Goal: Task Accomplishment & Management: Manage account settings

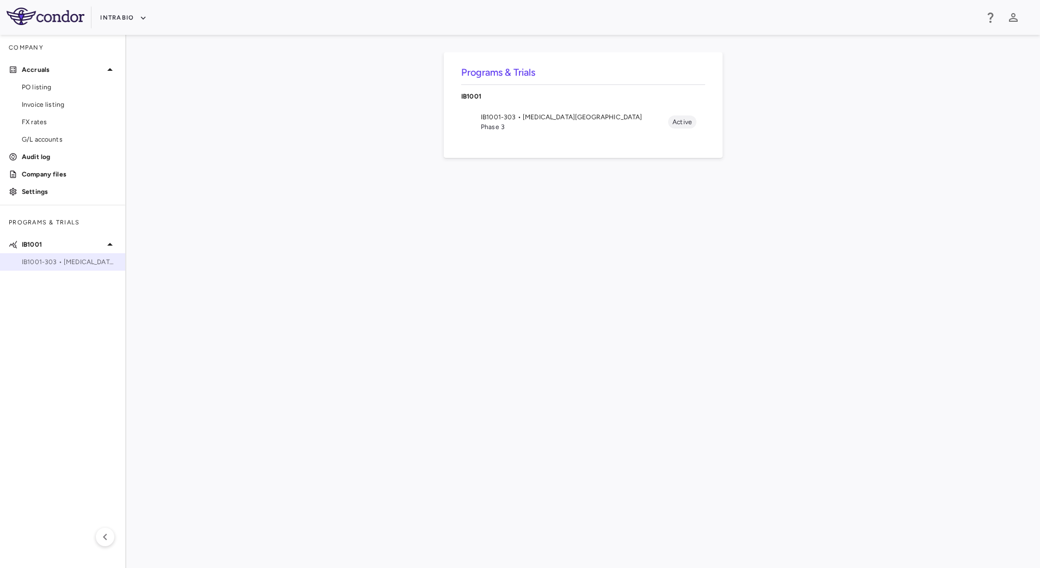
click at [59, 267] on div "IB1001-303 • [MEDICAL_DATA][GEOGRAPHIC_DATA]" at bounding box center [62, 262] width 125 height 16
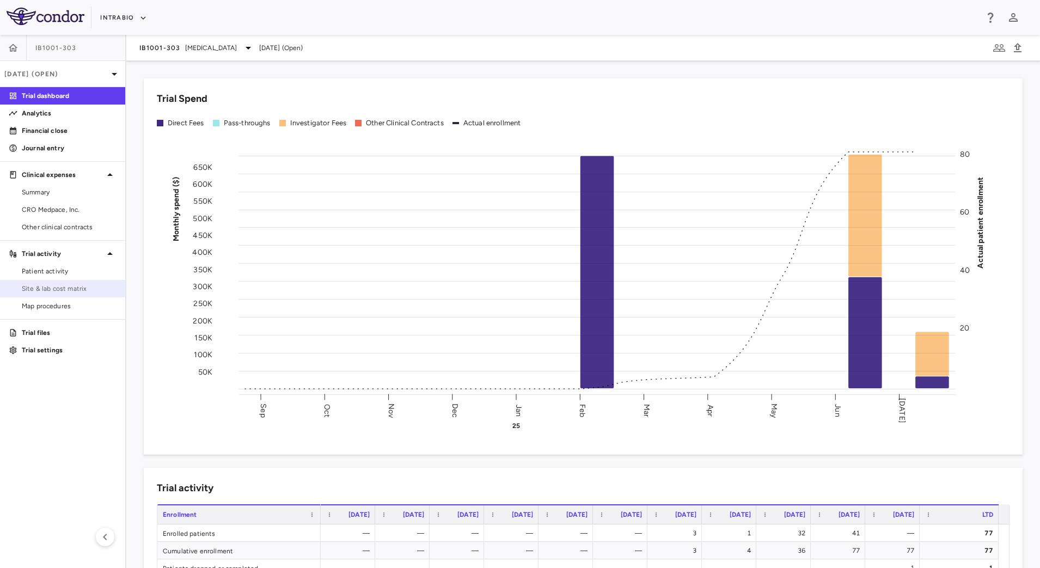
click at [71, 284] on span "Site & lab cost matrix" at bounding box center [69, 289] width 95 height 10
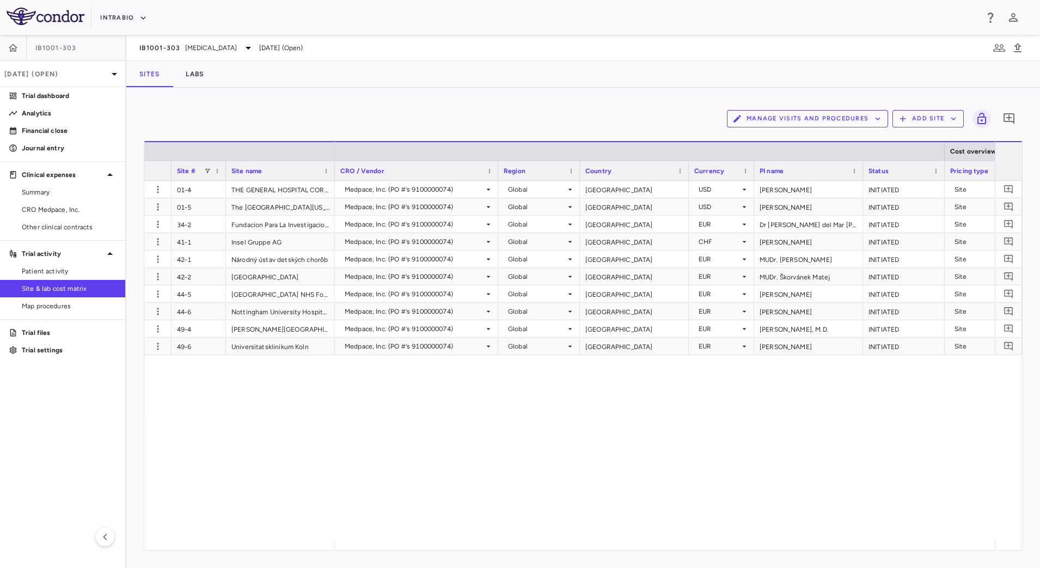
click at [876, 119] on icon "button" at bounding box center [878, 119] width 10 height 10
click at [826, 145] on li "Visit Schedules" at bounding box center [796, 140] width 116 height 16
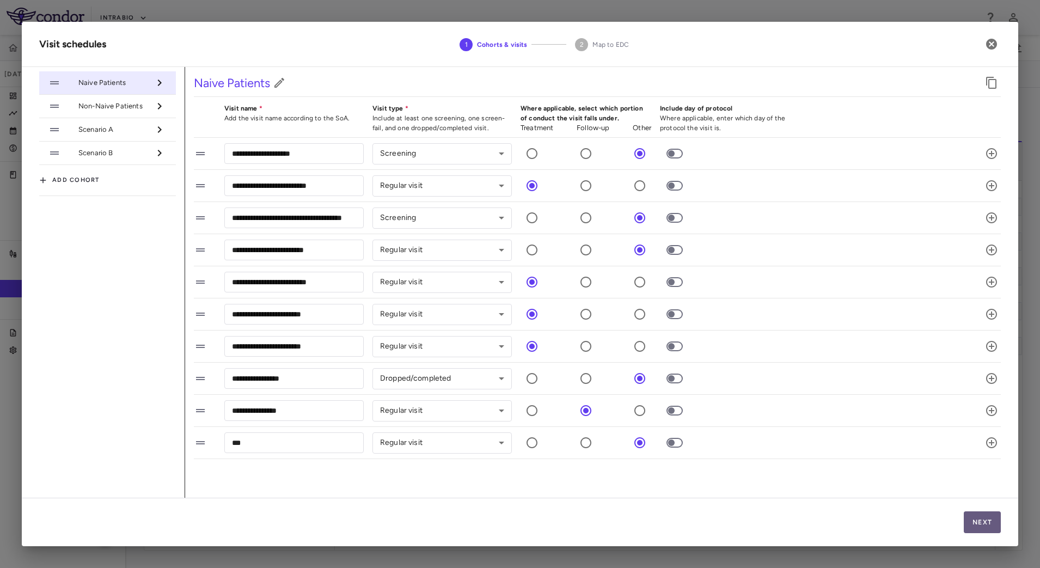
click at [975, 521] on button "Next" at bounding box center [982, 522] width 37 height 22
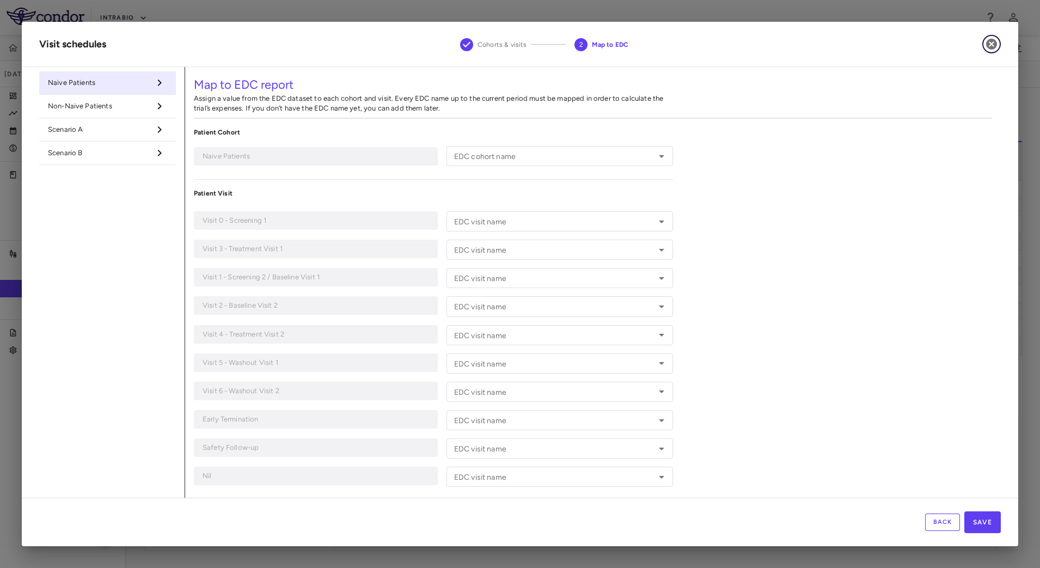
click at [996, 42] on icon "button" at bounding box center [991, 44] width 11 height 11
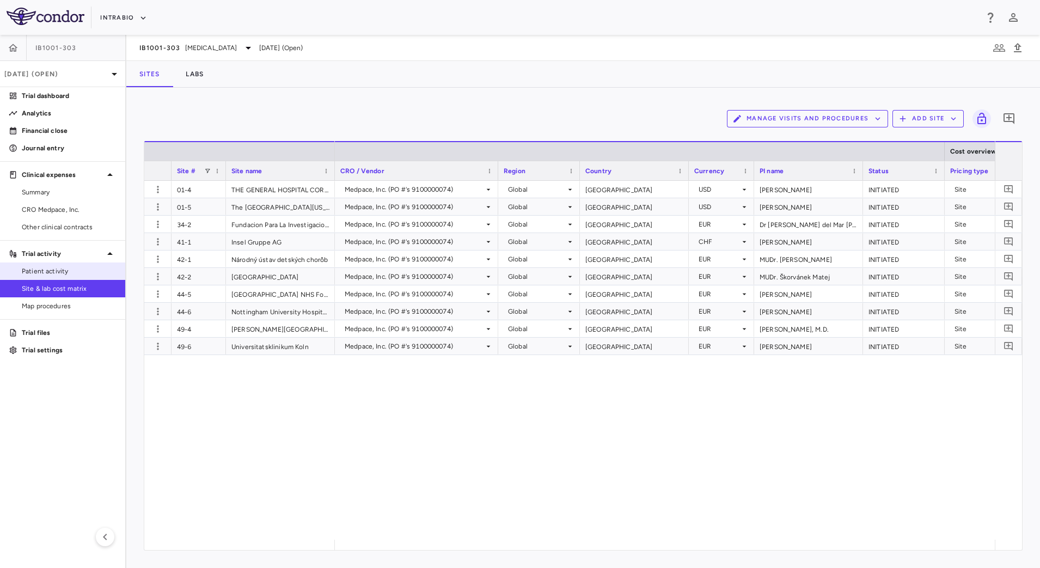
click at [42, 270] on span "Patient activity" at bounding box center [69, 271] width 95 height 10
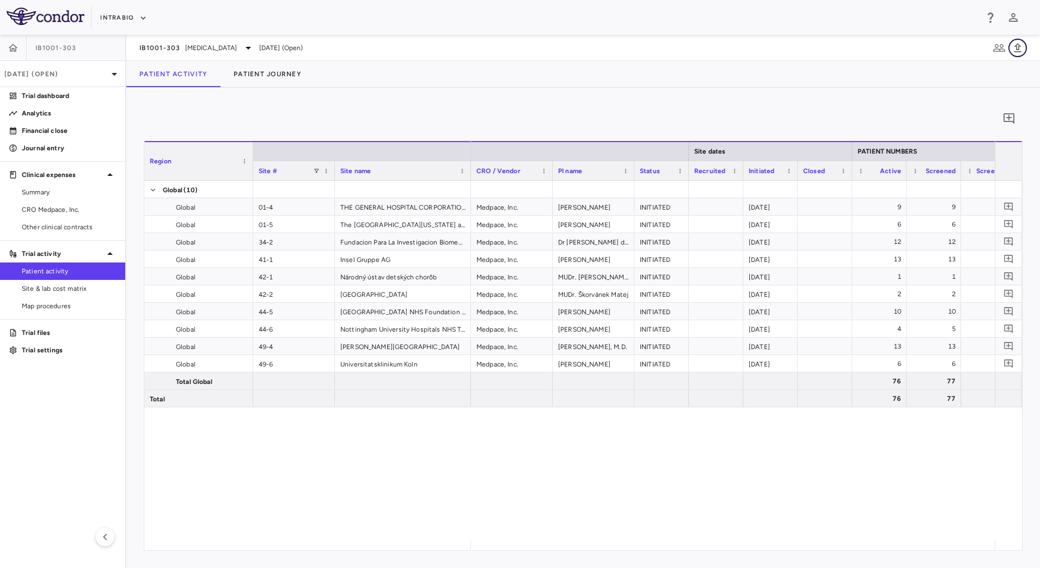
click at [1021, 46] on icon "button" at bounding box center [1018, 47] width 8 height 9
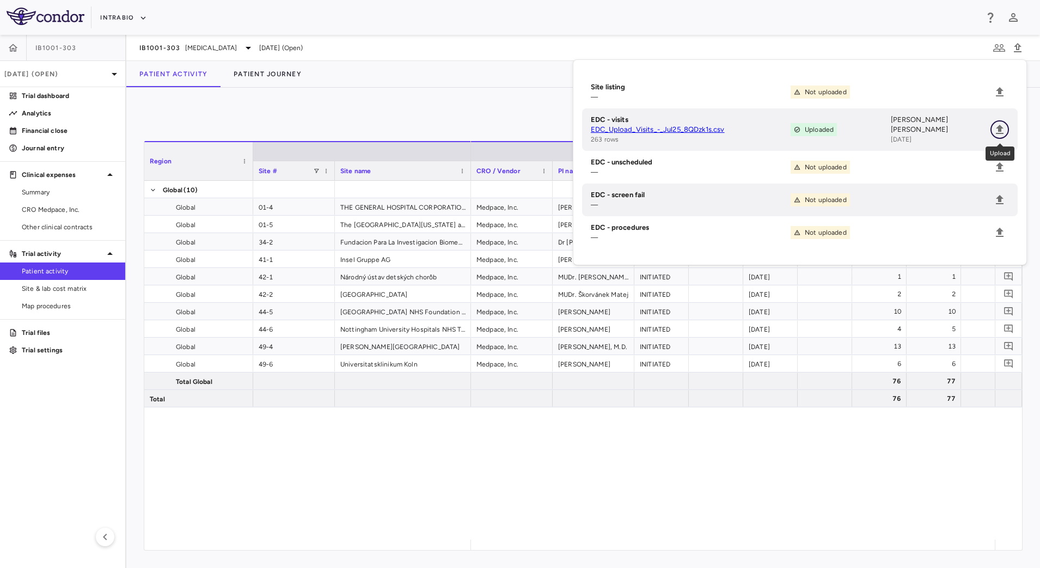
click at [1000, 129] on icon "Upload" at bounding box center [1000, 129] width 8 height 9
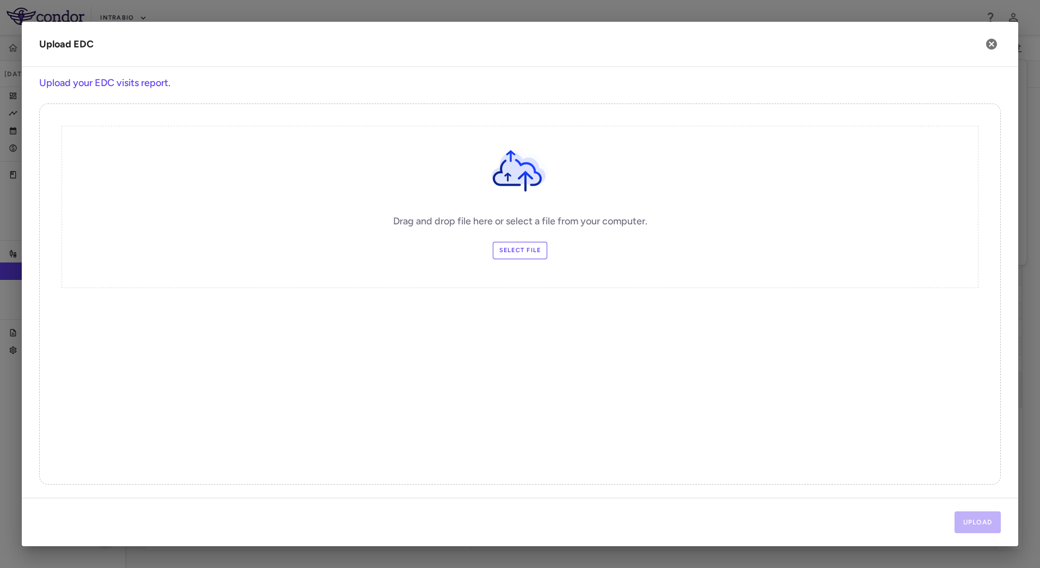
click at [522, 254] on label "Select file" at bounding box center [520, 250] width 55 height 17
click at [0, 0] on input "Select file" at bounding box center [0, 0] width 0 height 0
click at [966, 523] on button "Upload" at bounding box center [978, 522] width 47 height 22
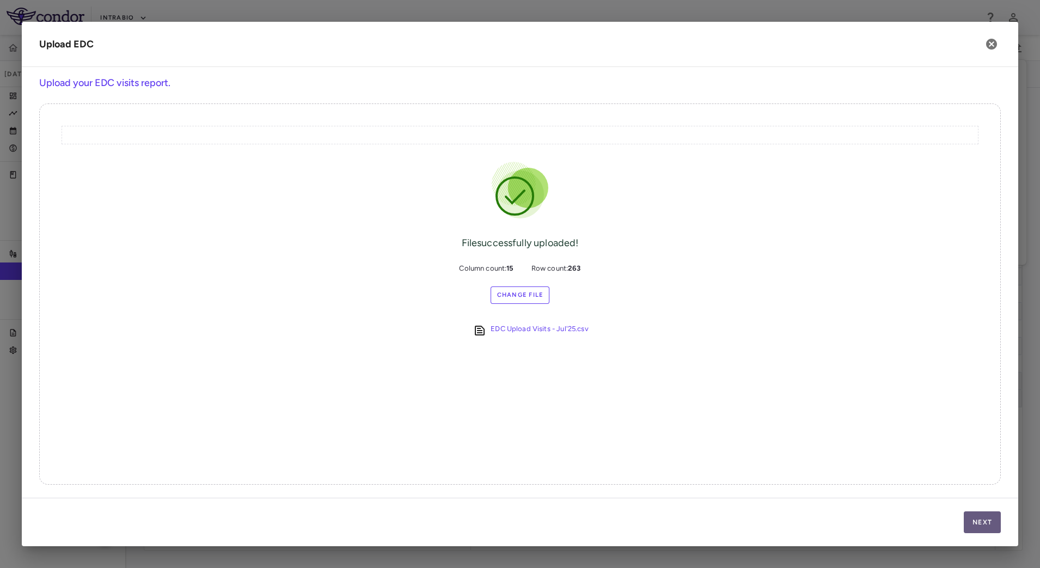
click at [977, 515] on button "Next" at bounding box center [982, 522] width 37 height 22
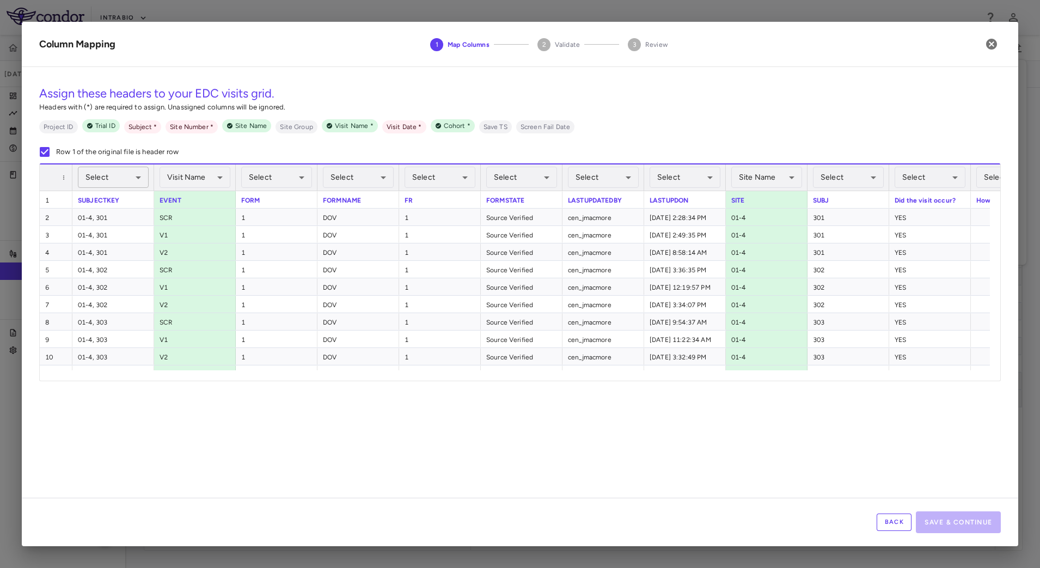
click at [136, 175] on body "Skip to sidebar Skip to main content IntraBio IB1001-303 [DATE] (Open) Trial da…" at bounding box center [520, 284] width 1040 height 568
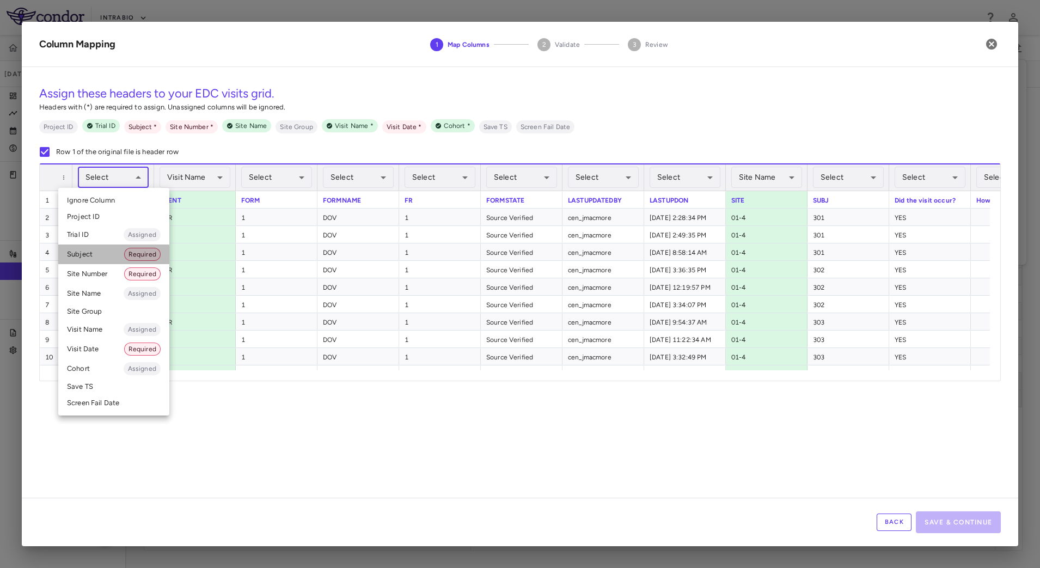
click at [89, 255] on li "Subject Required" at bounding box center [113, 255] width 111 height 20
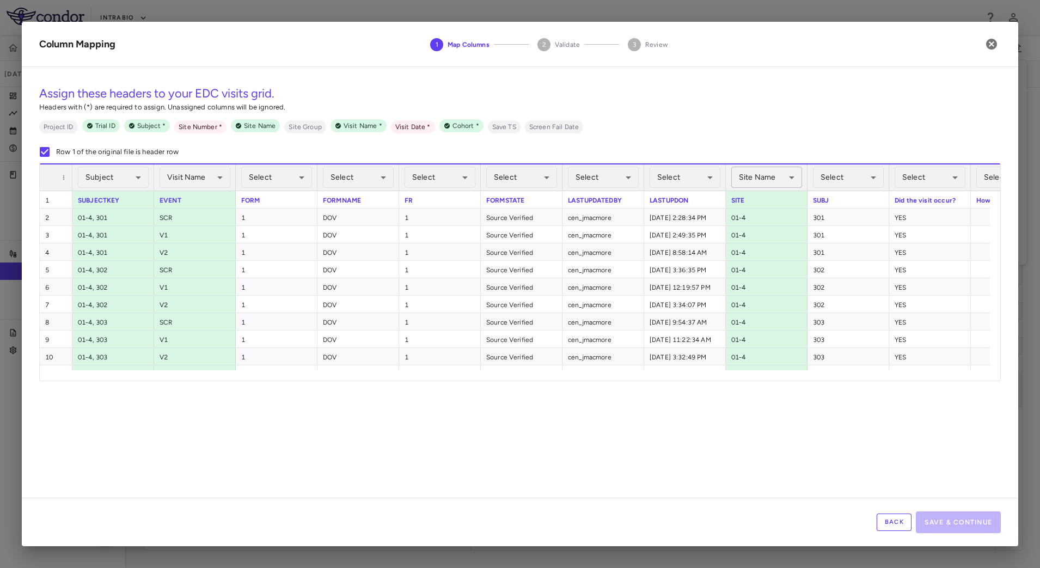
click at [801, 173] on body "Skip to sidebar Skip to main content IntraBio IB1001-303 [DATE] (Open) Trial da…" at bounding box center [520, 284] width 1040 height 568
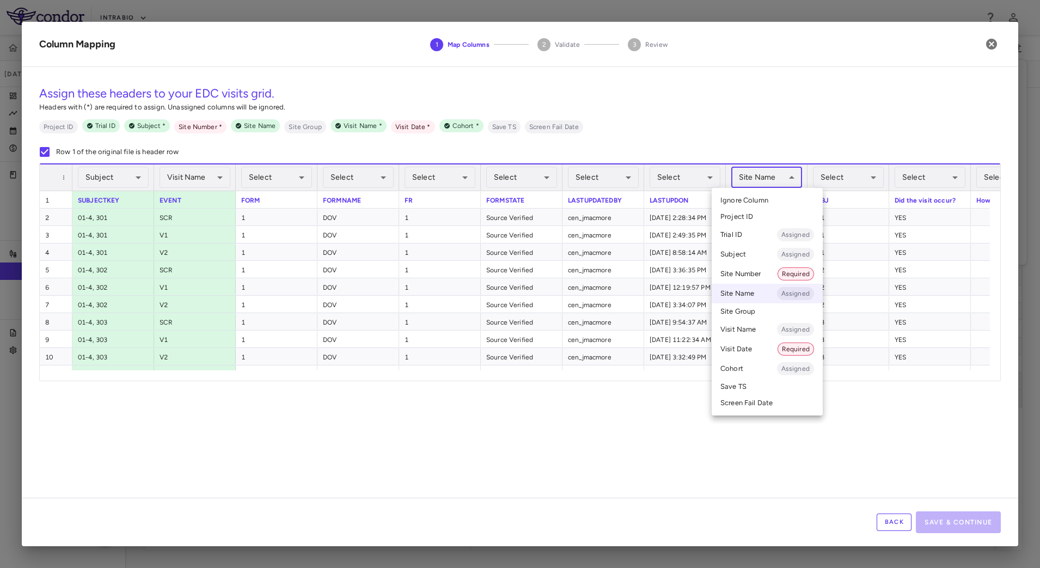
click at [747, 275] on li "Site Number Required" at bounding box center [767, 274] width 111 height 20
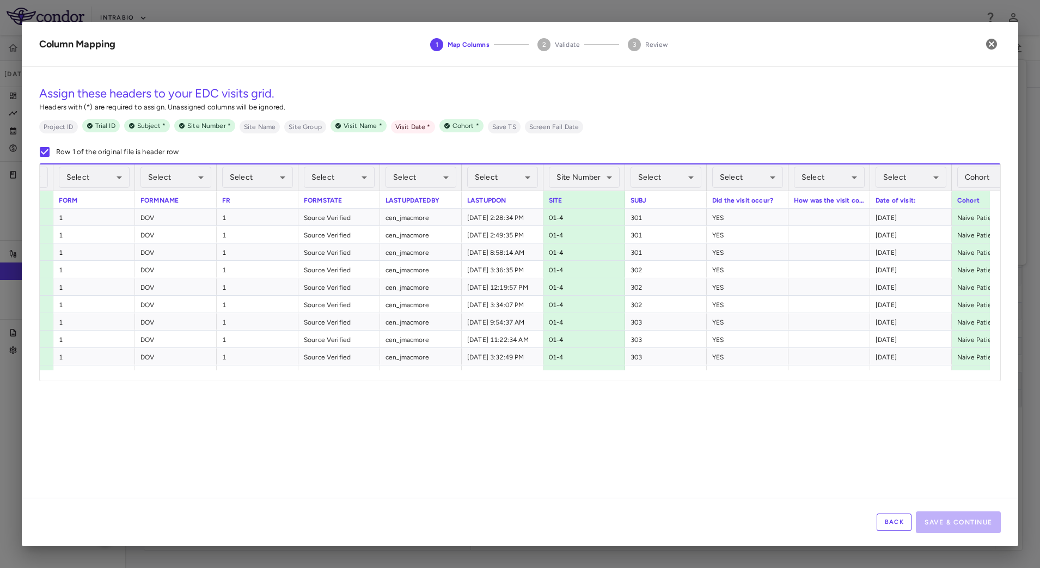
scroll to position [0, 247]
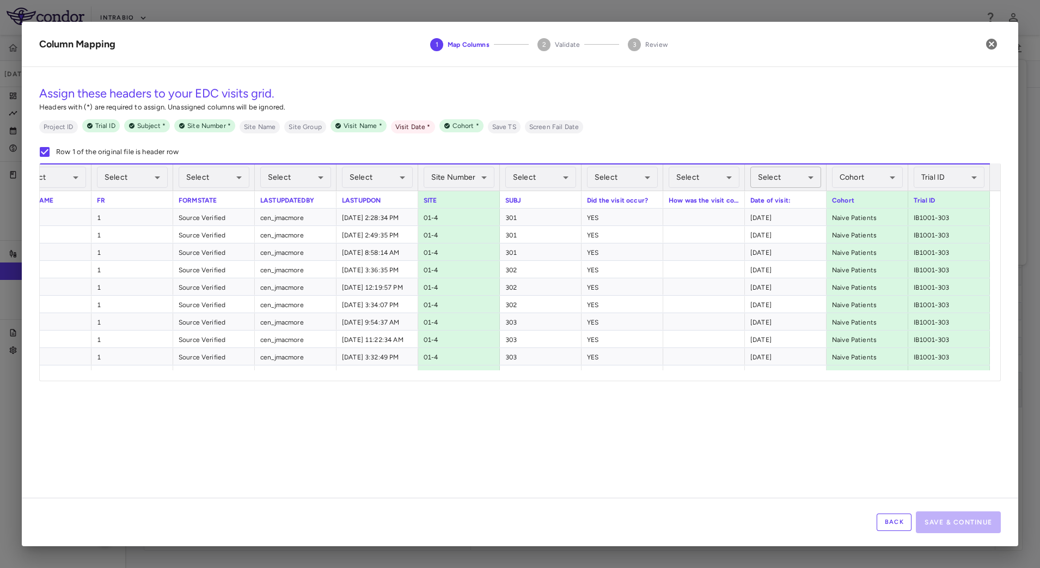
click at [794, 175] on body "Skip to sidebar Skip to main content IntraBio IB1001-303 [DATE] (Open) Trial da…" at bounding box center [520, 284] width 1040 height 568
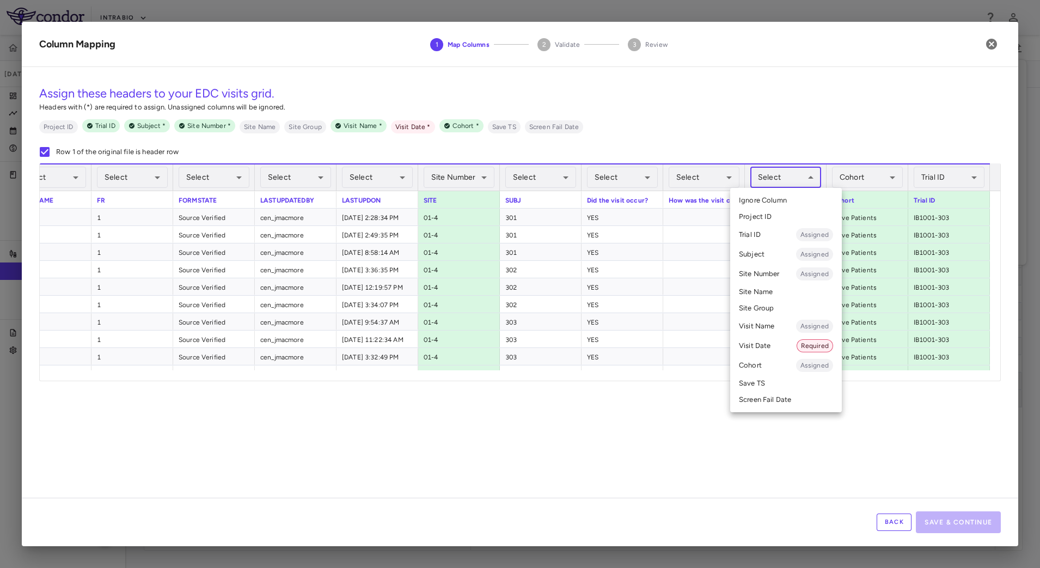
click at [765, 343] on li "Visit Date Required" at bounding box center [786, 346] width 112 height 20
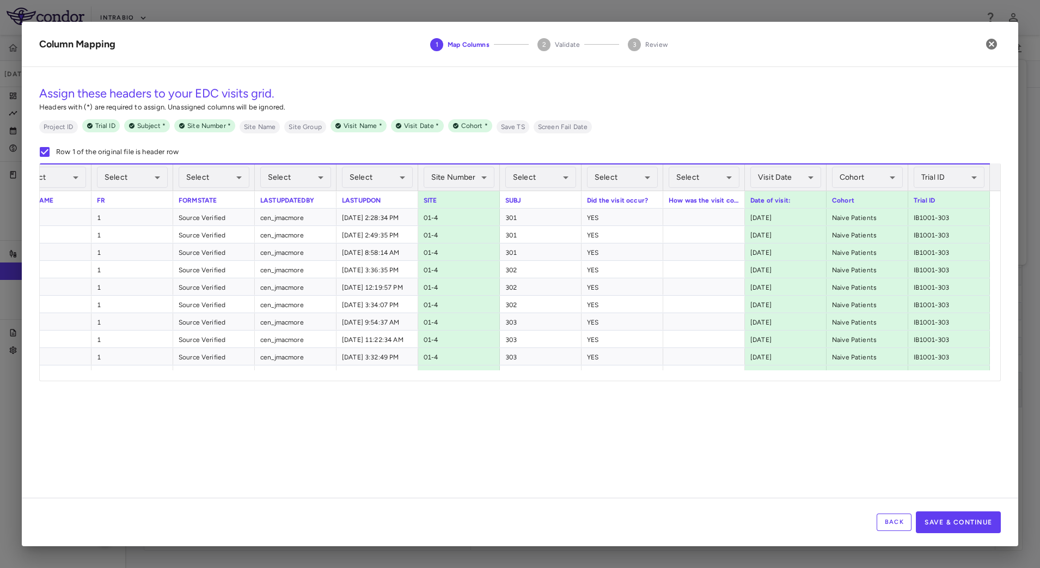
scroll to position [0, 279]
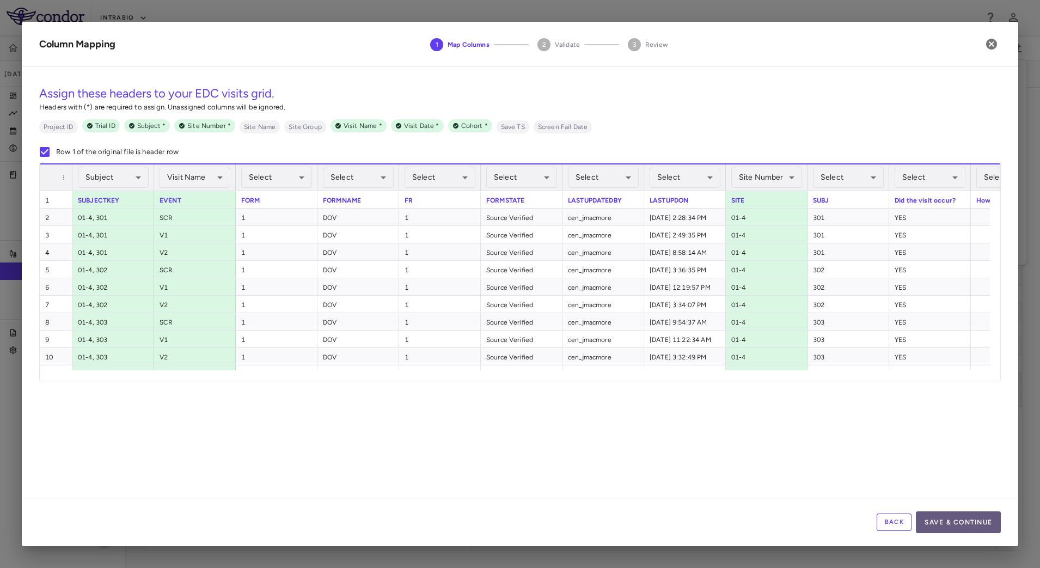
click at [1001, 521] on button "Save & Continue" at bounding box center [958, 522] width 85 height 22
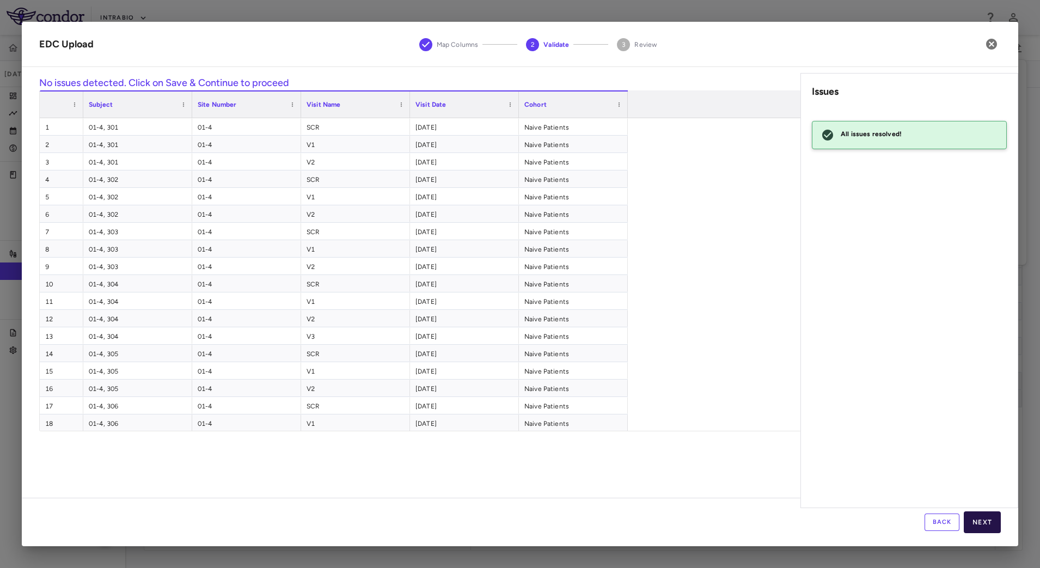
click at [978, 515] on button "Next" at bounding box center [982, 522] width 37 height 22
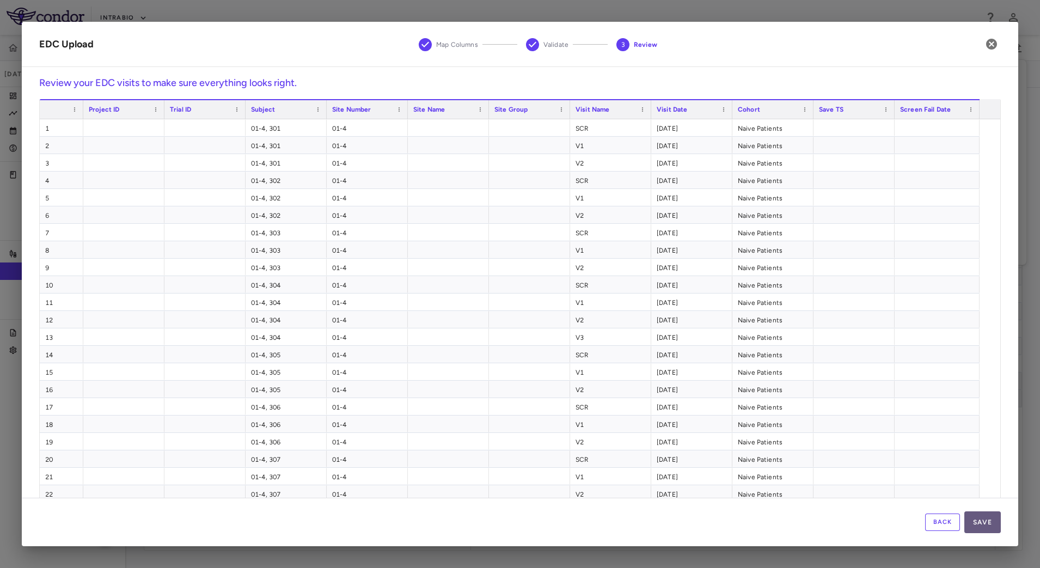
click at [987, 519] on button "Save" at bounding box center [983, 522] width 36 height 22
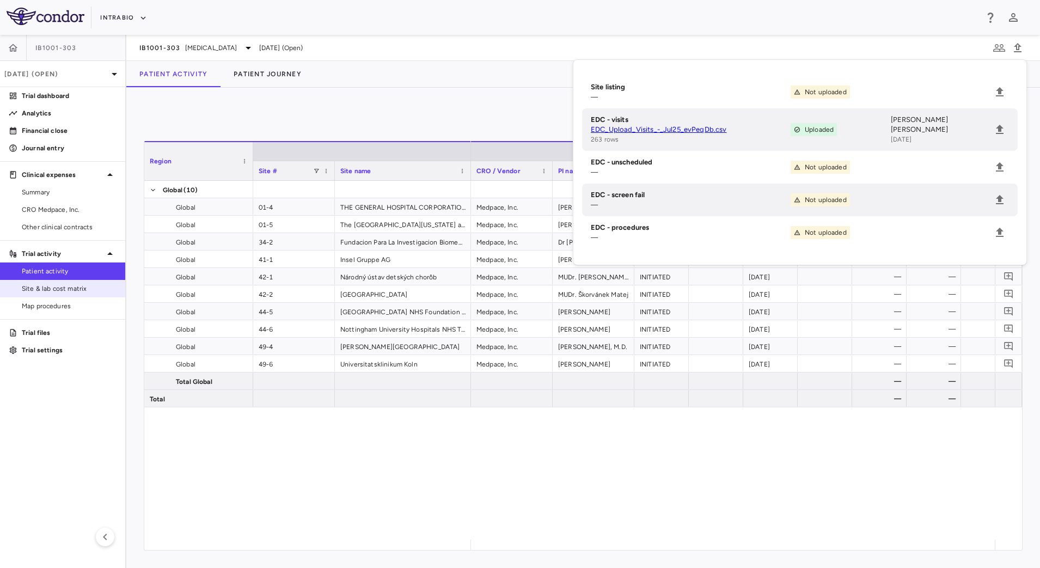
click at [80, 287] on span "Site & lab cost matrix" at bounding box center [69, 289] width 95 height 10
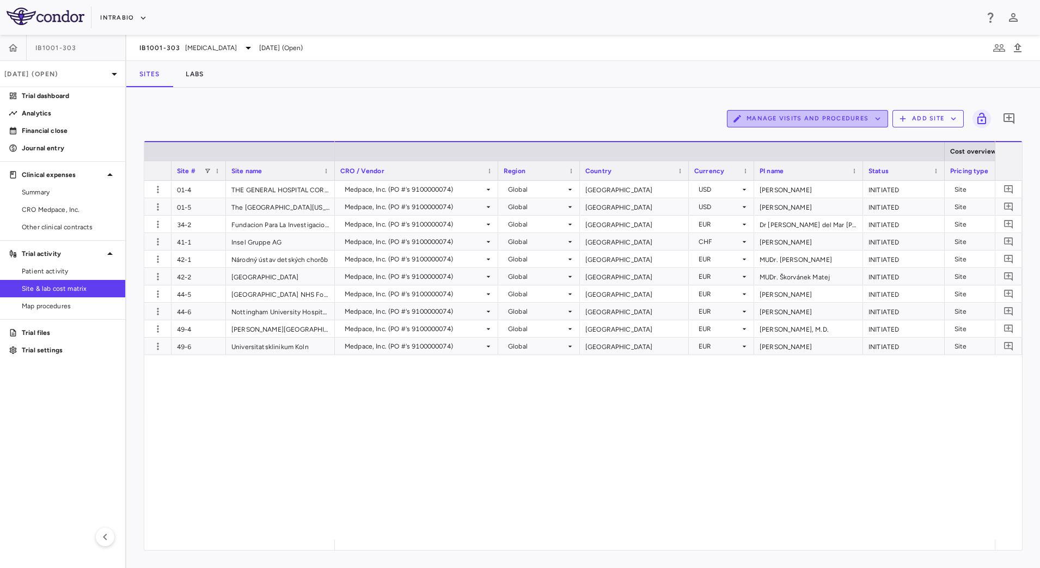
click at [864, 121] on button "Manage Visits and Procedures" at bounding box center [807, 118] width 161 height 17
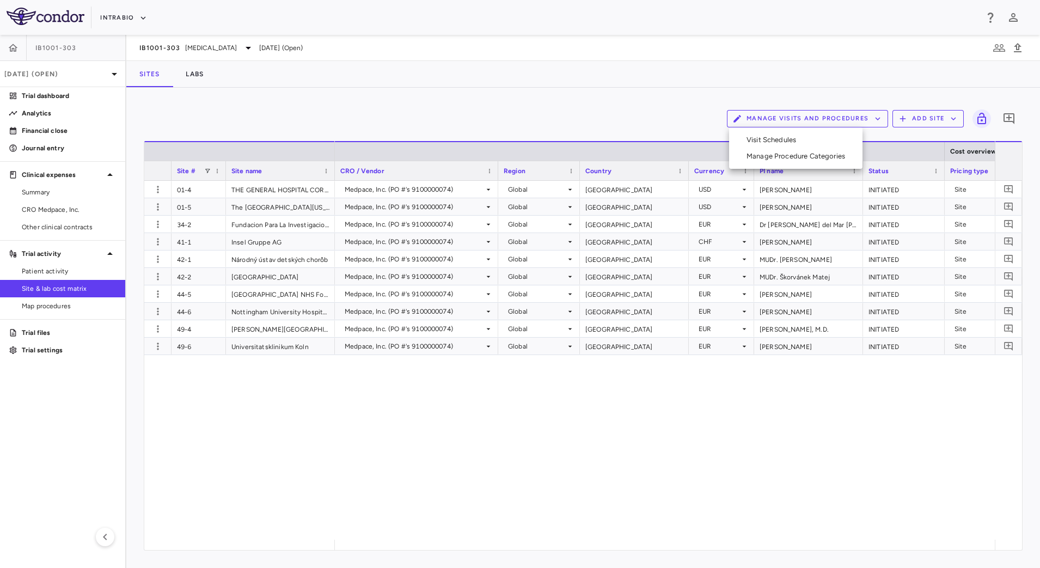
click at [807, 138] on li "Visit Schedules" at bounding box center [796, 140] width 116 height 16
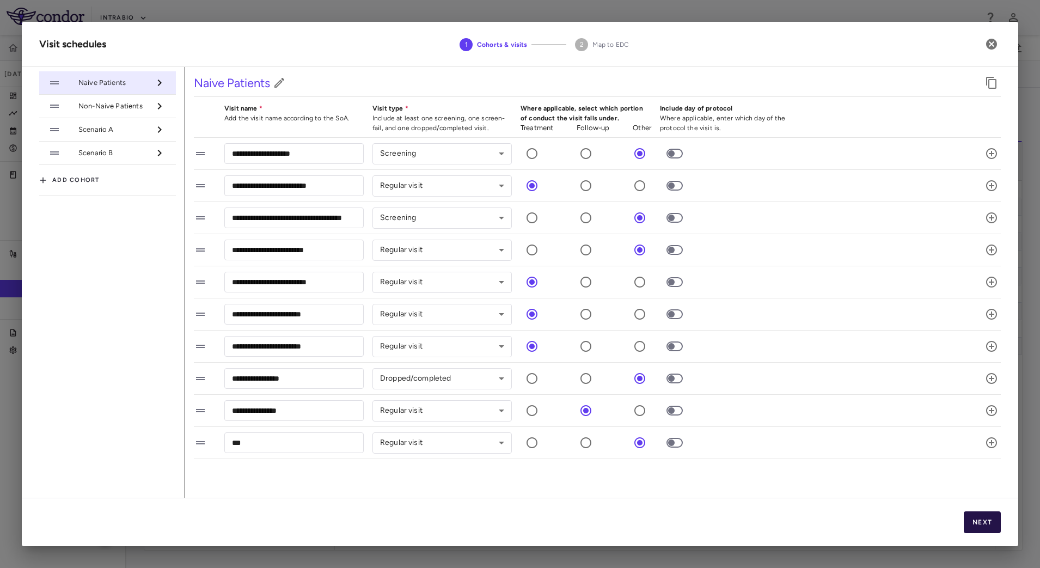
click at [982, 515] on button "Next" at bounding box center [982, 522] width 37 height 22
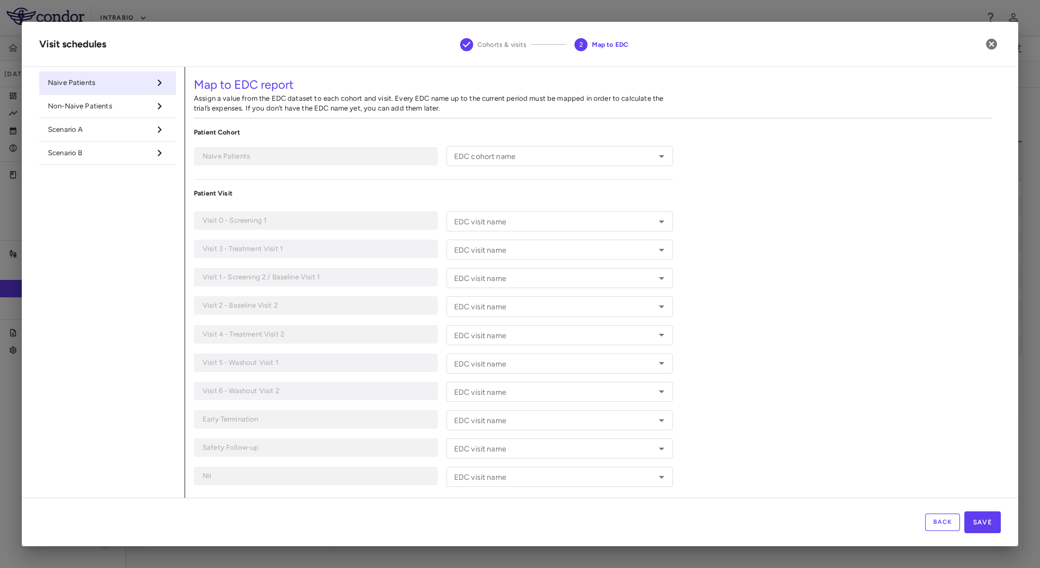
type input "**********"
click at [655, 223] on icon "Open" at bounding box center [661, 221] width 13 height 13
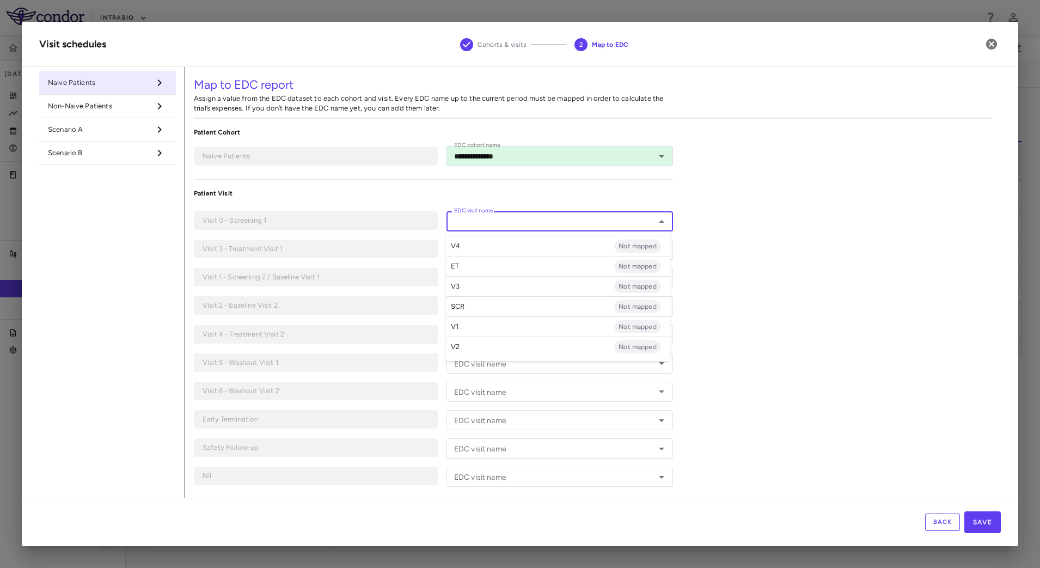
click at [550, 308] on li "SCR Not mapped" at bounding box center [558, 306] width 223 height 20
type input "***"
click at [657, 250] on icon "Open" at bounding box center [661, 249] width 13 height 13
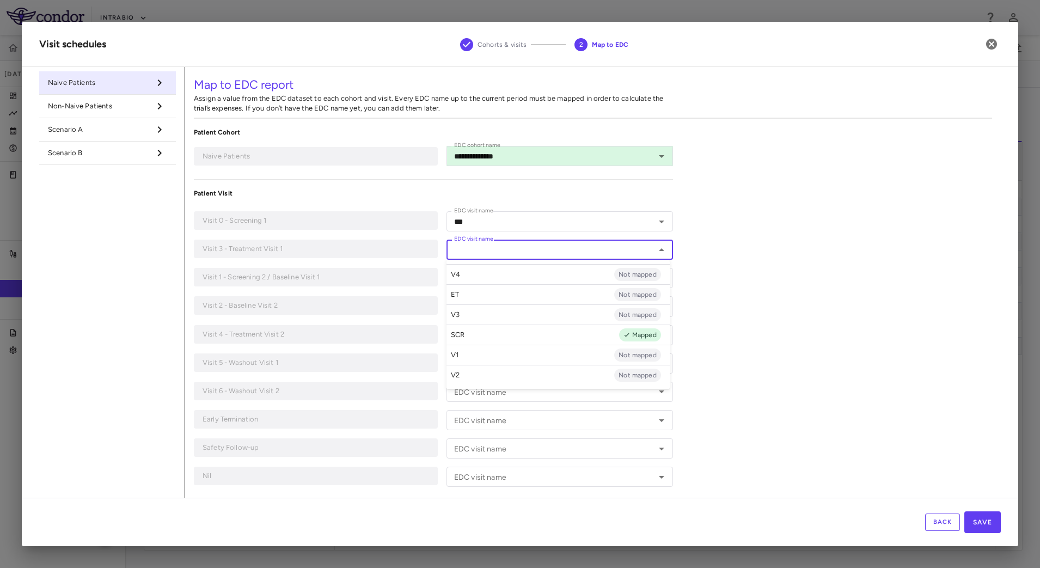
click at [500, 309] on li "V3 Not mapped" at bounding box center [558, 314] width 223 height 20
type input "**"
click at [657, 282] on icon "Open" at bounding box center [661, 278] width 13 height 13
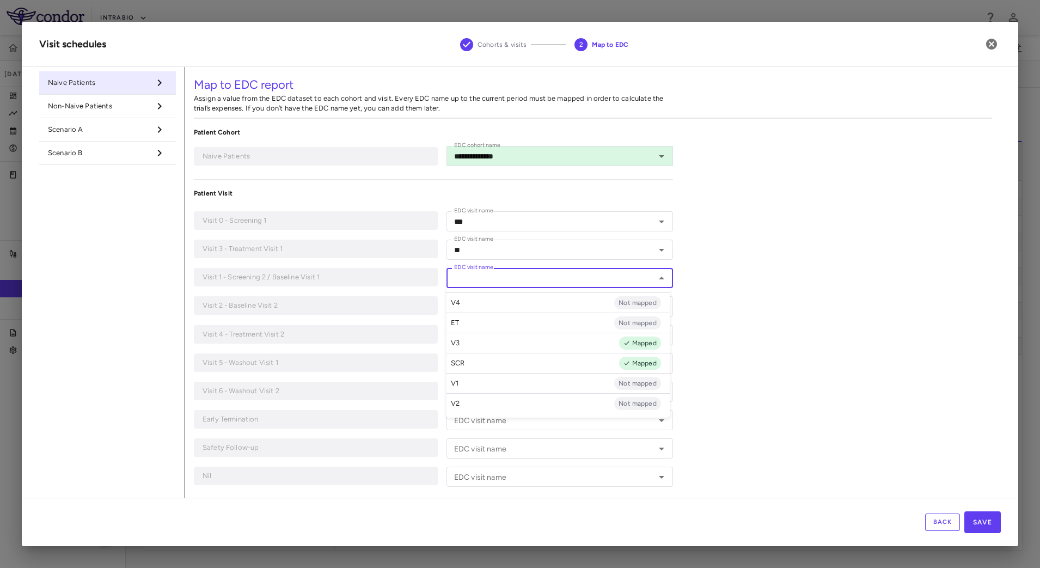
click at [476, 387] on li "V1 Not mapped" at bounding box center [558, 383] width 223 height 20
type input "**"
click at [658, 306] on icon "Open" at bounding box center [661, 306] width 13 height 13
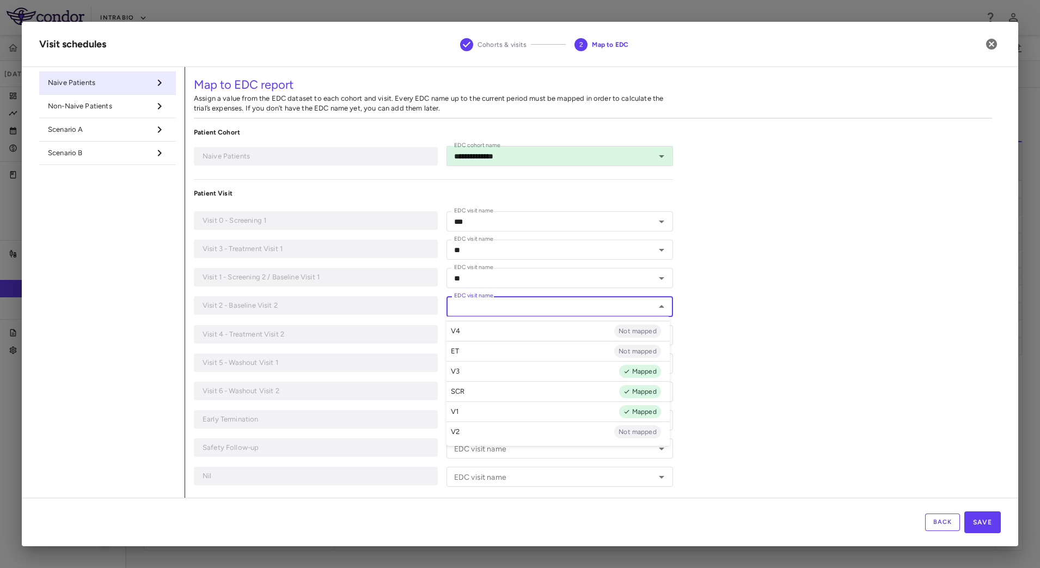
click at [495, 434] on li "V2 Not mapped" at bounding box center [558, 432] width 223 height 20
type input "**"
click at [659, 334] on icon "Open" at bounding box center [661, 335] width 5 height 3
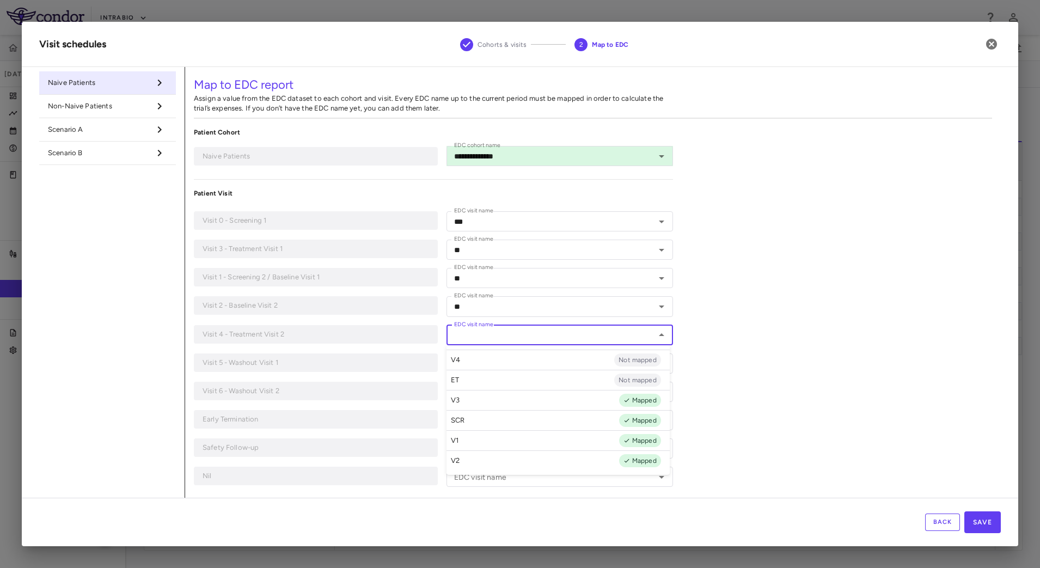
click at [550, 357] on li "V4 Not mapped" at bounding box center [558, 360] width 223 height 20
type input "**"
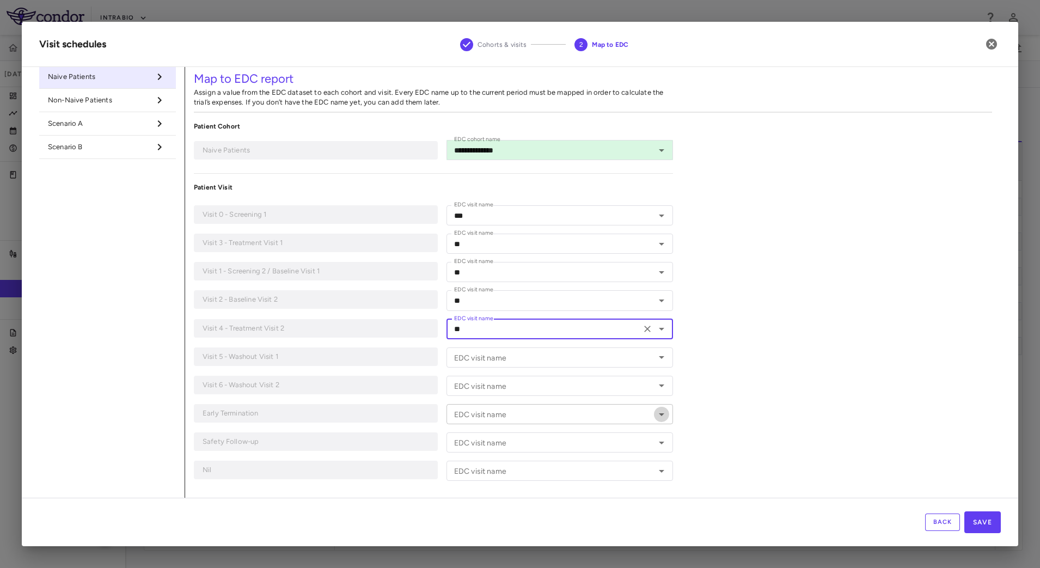
click at [655, 414] on icon "Open" at bounding box center [661, 414] width 13 height 13
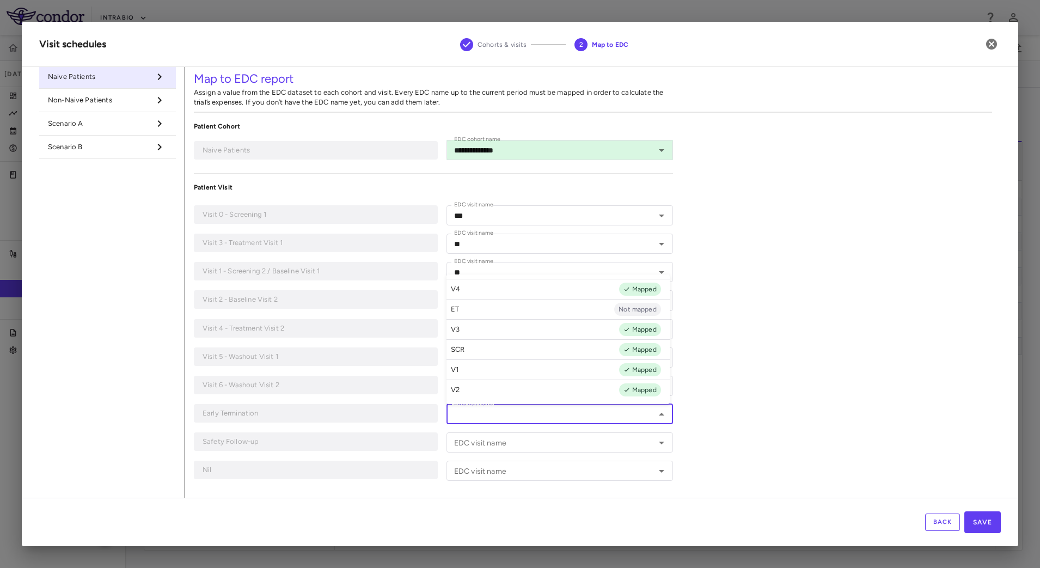
click at [500, 310] on li "ET Not mapped" at bounding box center [558, 309] width 223 height 20
type input "**"
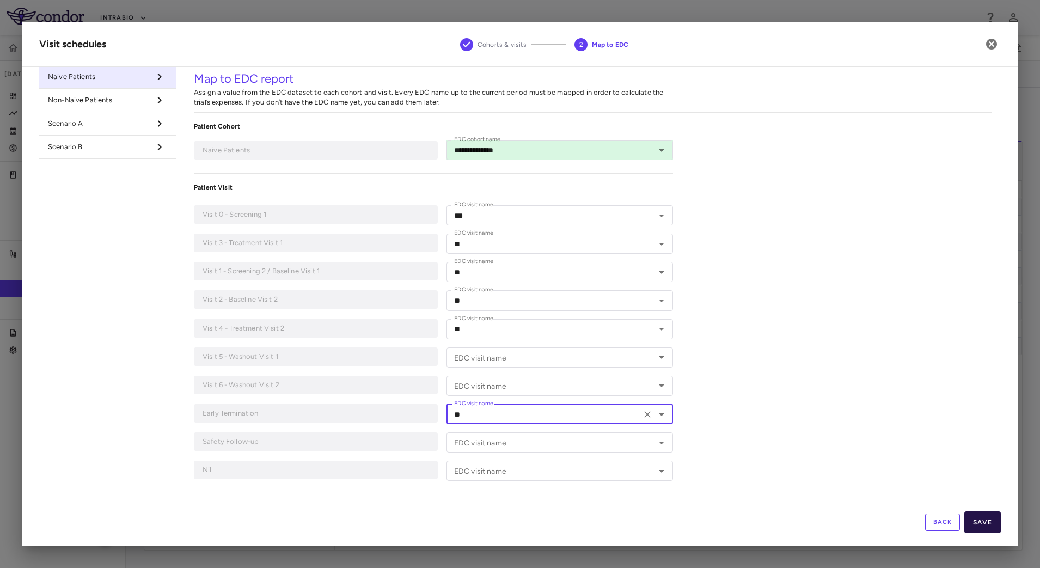
click at [979, 519] on button "Save" at bounding box center [983, 522] width 36 height 22
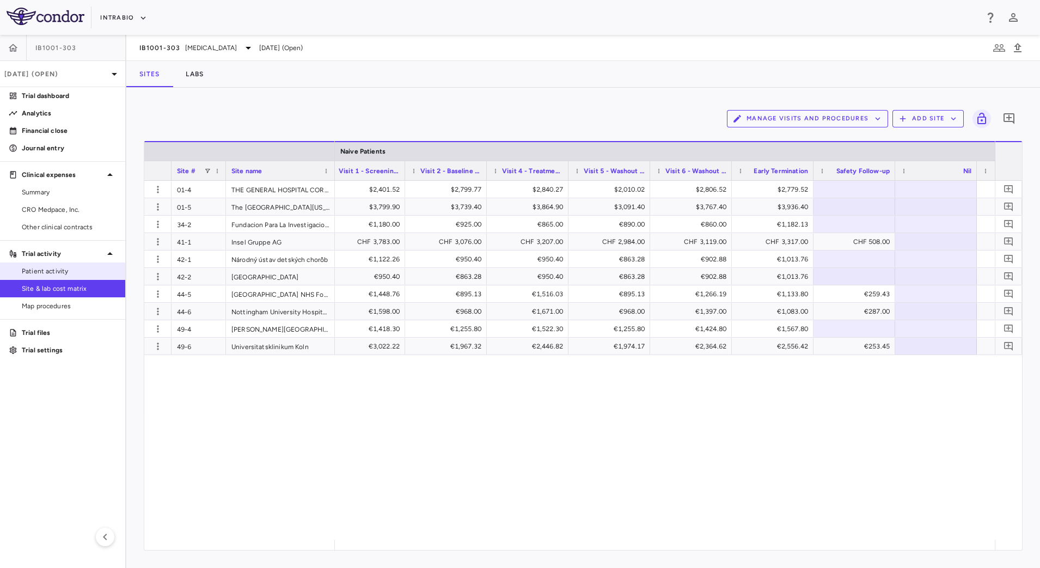
drag, startPoint x: 50, startPoint y: 266, endPoint x: 63, endPoint y: 267, distance: 13.7
click at [50, 266] on span "Patient activity" at bounding box center [69, 271] width 95 height 10
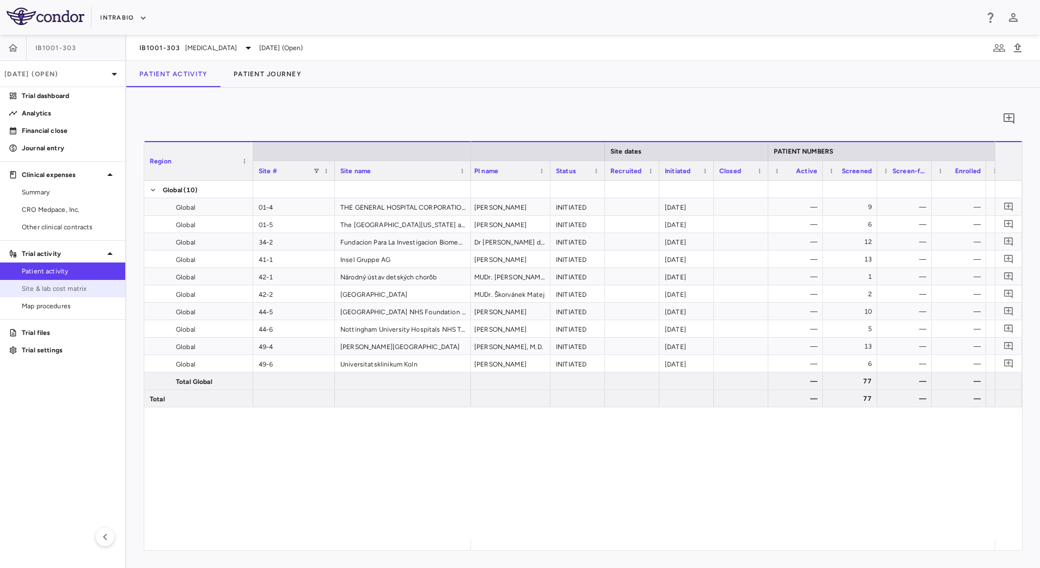
click at [74, 287] on span "Site & lab cost matrix" at bounding box center [69, 289] width 95 height 10
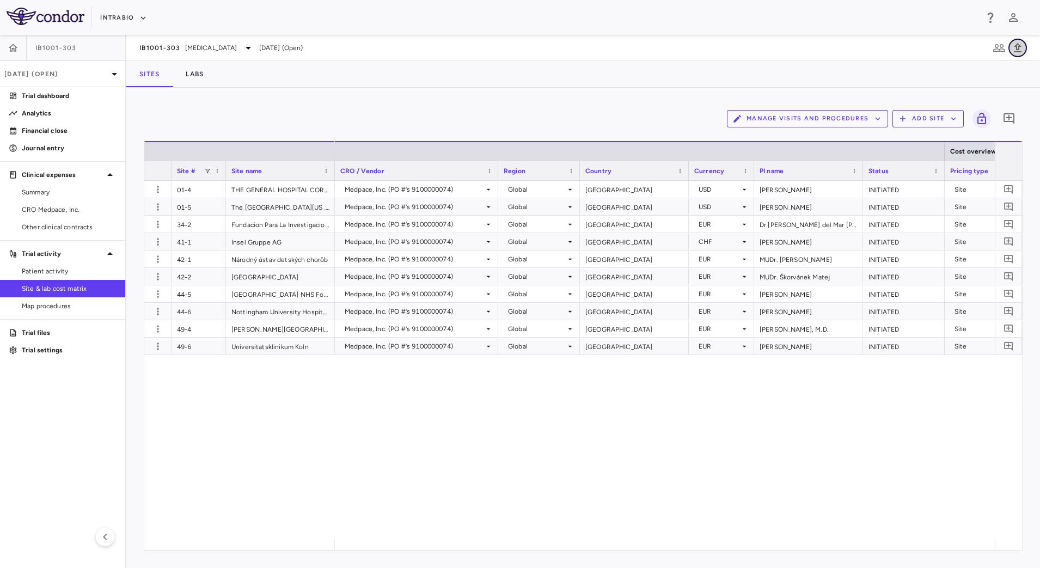
click at [1017, 53] on icon "button" at bounding box center [1018, 47] width 13 height 13
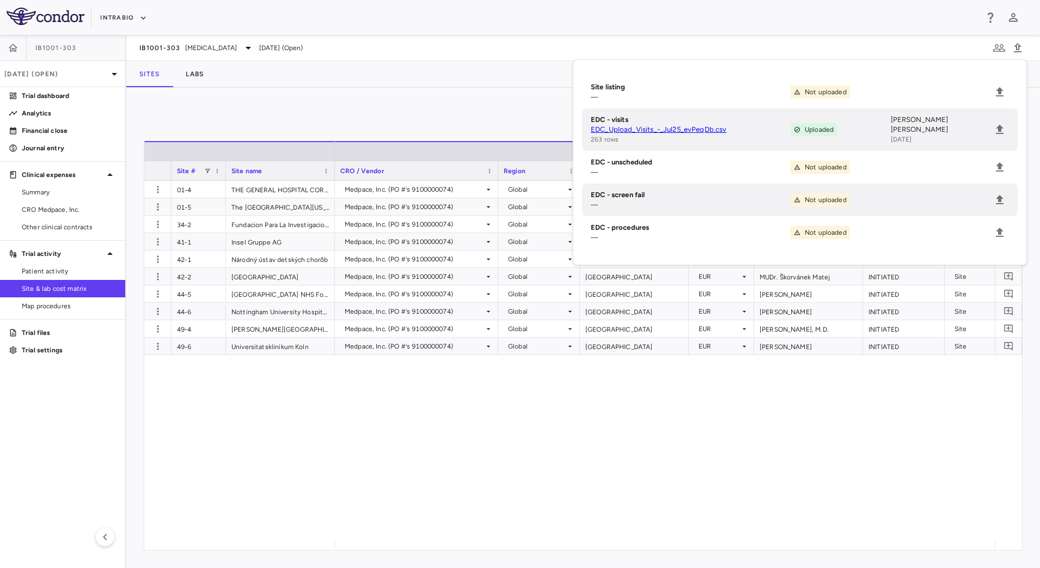
click at [457, 112] on div "Manage Visits and Procedures Add Site 0" at bounding box center [583, 118] width 879 height 27
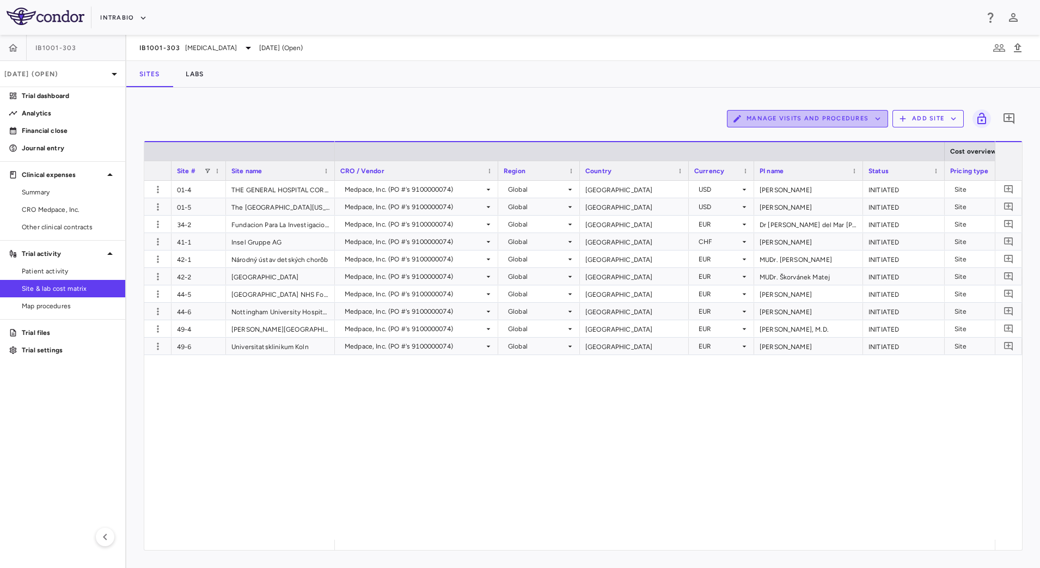
click at [886, 121] on button "Manage Visits and Procedures" at bounding box center [807, 118] width 161 height 17
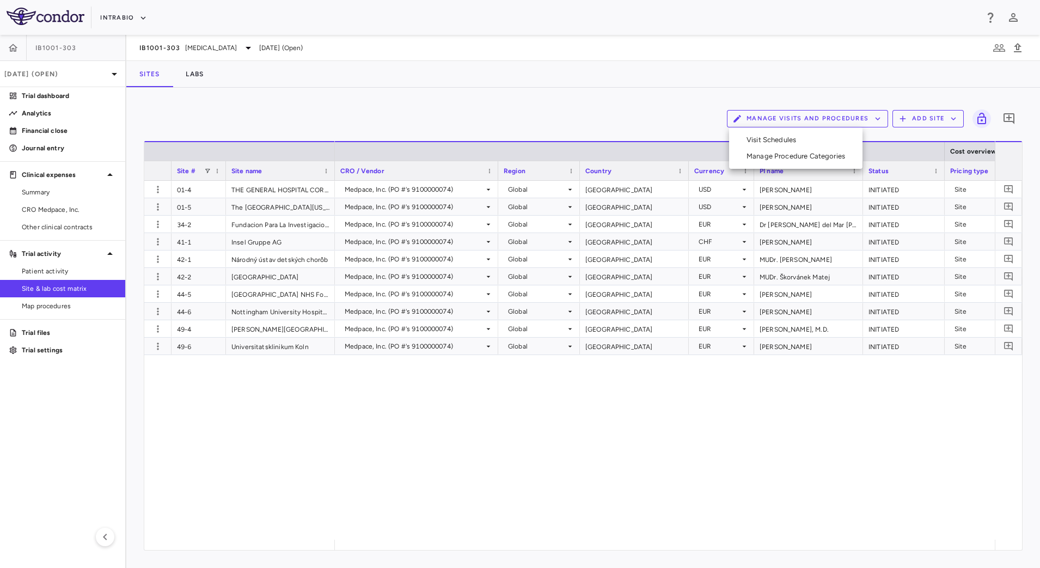
click at [821, 139] on li "Visit Schedules" at bounding box center [796, 140] width 116 height 16
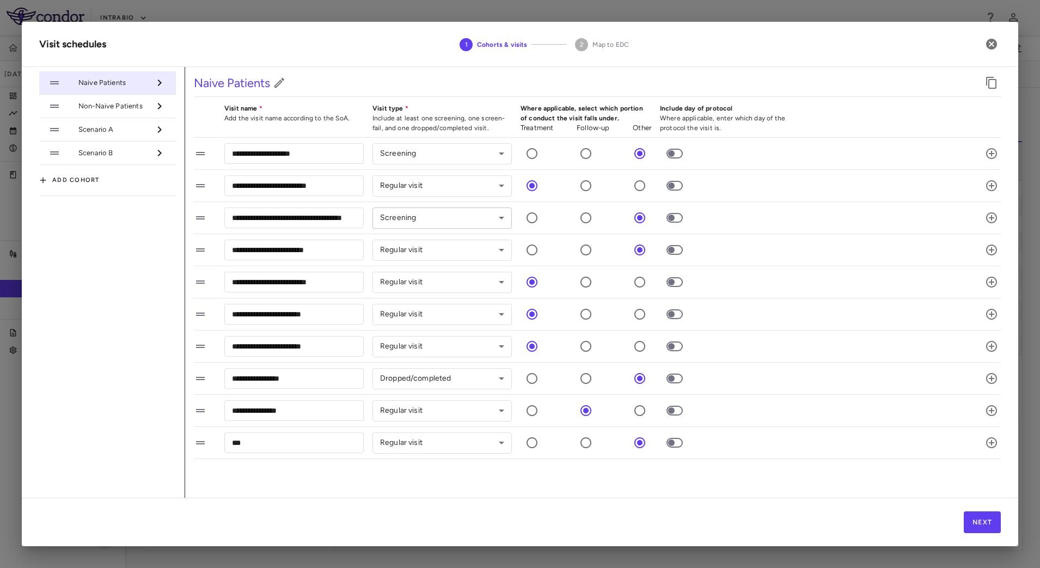
click at [504, 220] on body "Skip to sidebar Skip to main content IntraBio IB1001-303 [DATE] (Open) Trial da…" at bounding box center [520, 284] width 1040 height 568
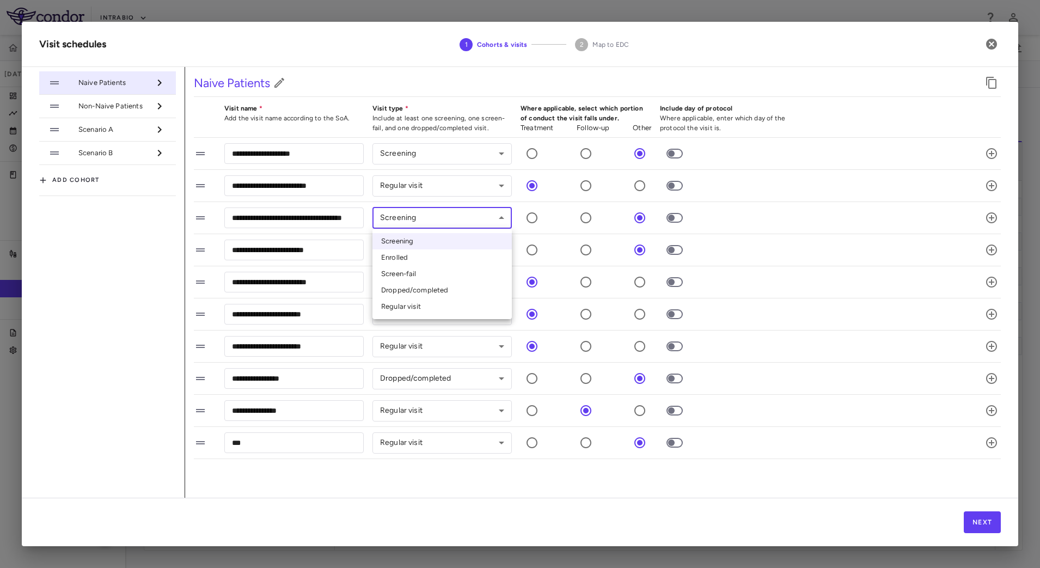
click at [441, 259] on li "Enrolled" at bounding box center [442, 257] width 139 height 16
type input "********"
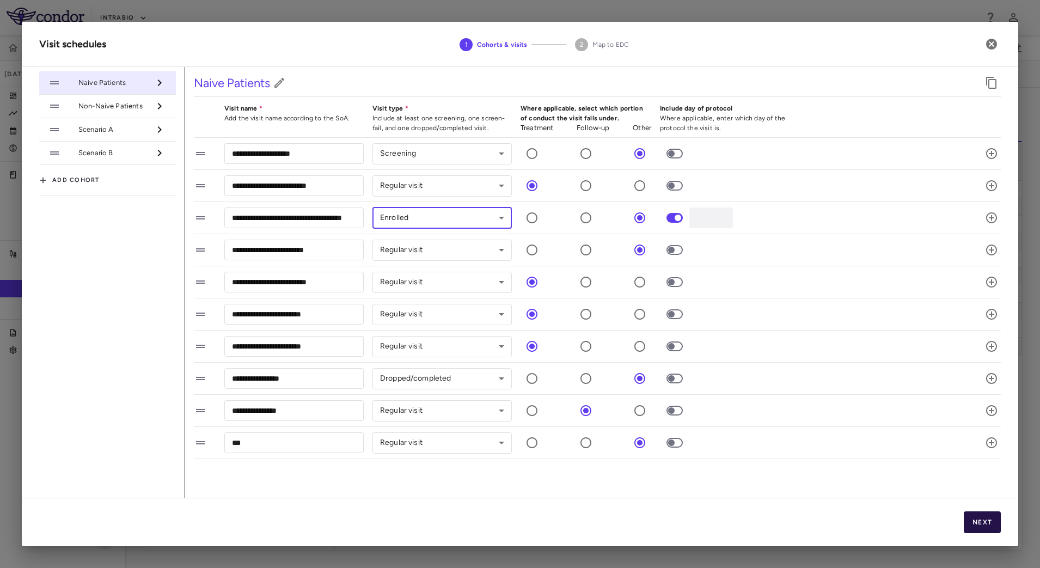
click at [982, 520] on button "Next" at bounding box center [982, 522] width 37 height 22
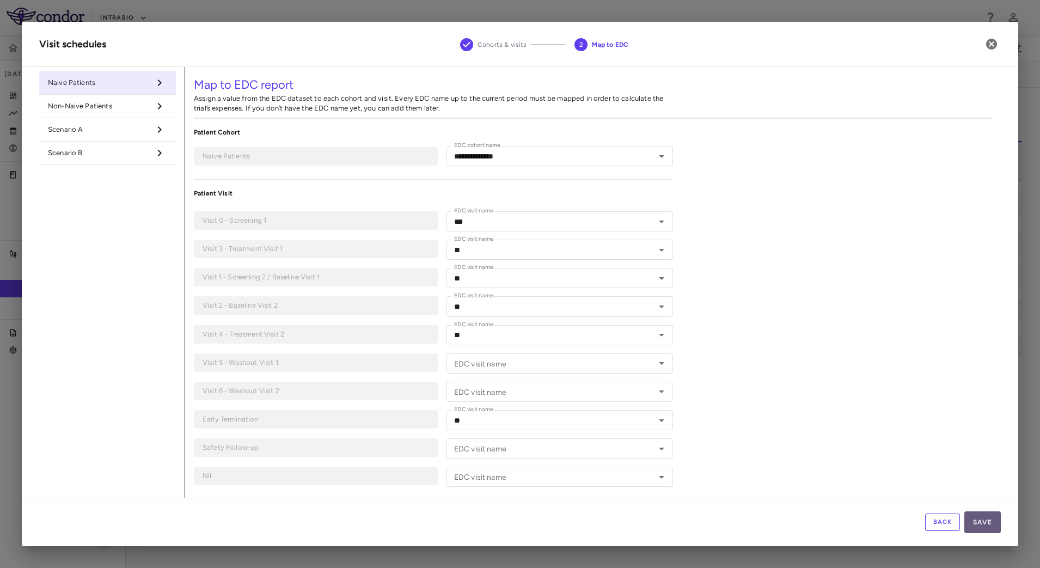
click at [989, 524] on button "Save" at bounding box center [983, 522] width 36 height 22
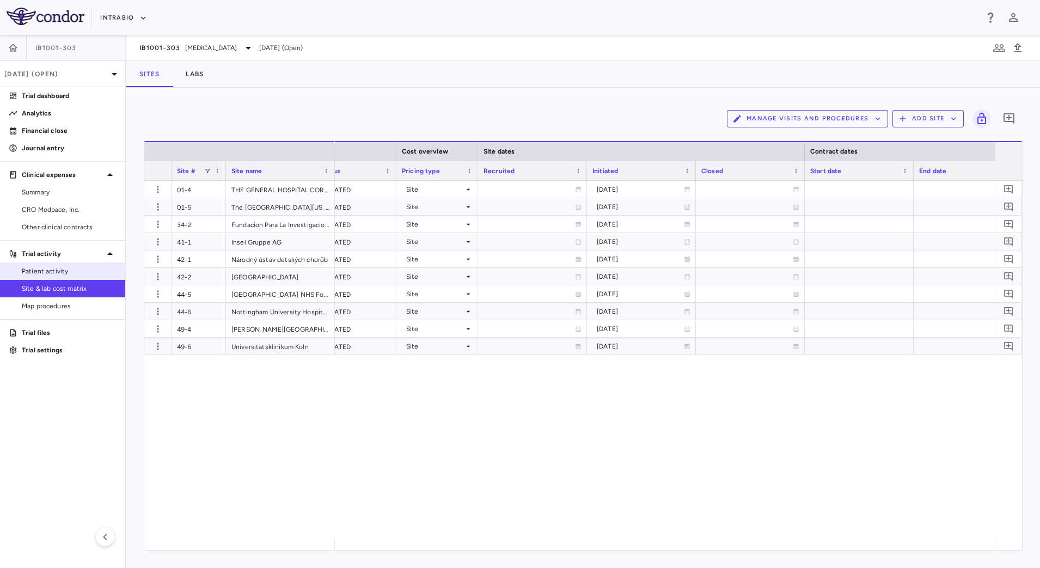
click at [81, 266] on span "Patient activity" at bounding box center [69, 271] width 95 height 10
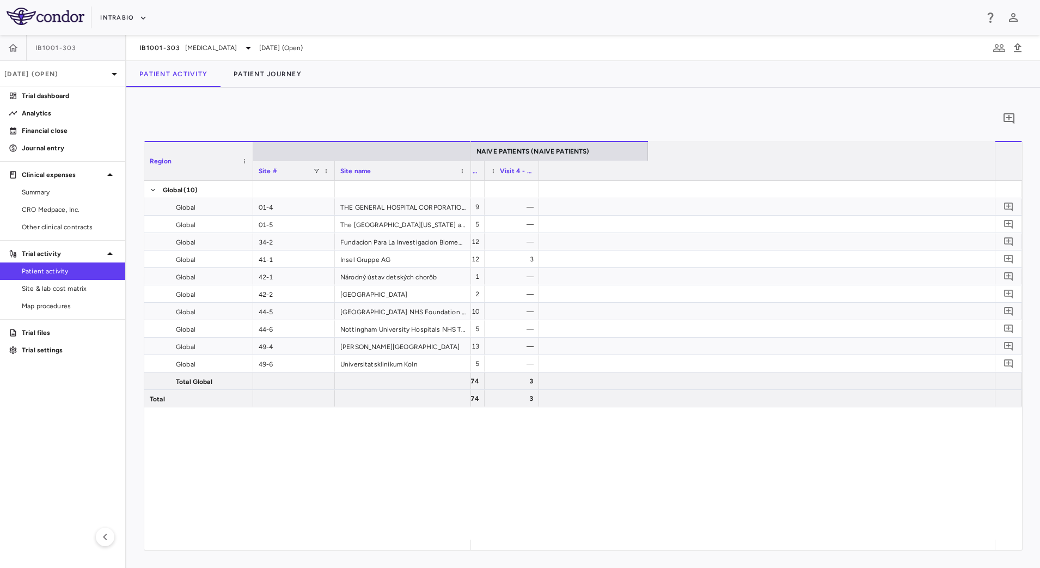
scroll to position [0, 230]
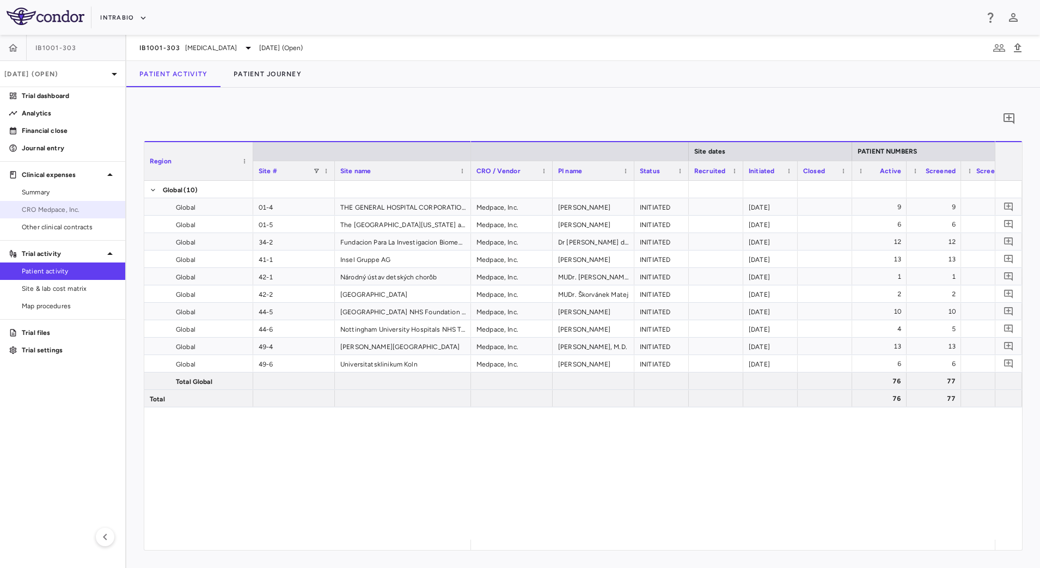
click at [72, 212] on span "CRO Medpace, Inc." at bounding box center [69, 210] width 95 height 10
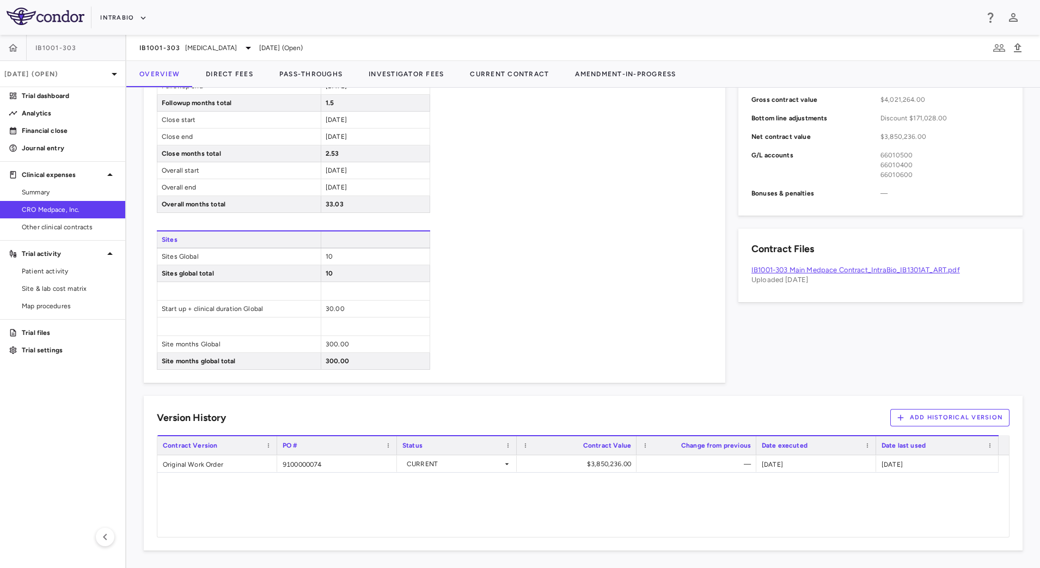
scroll to position [64, 0]
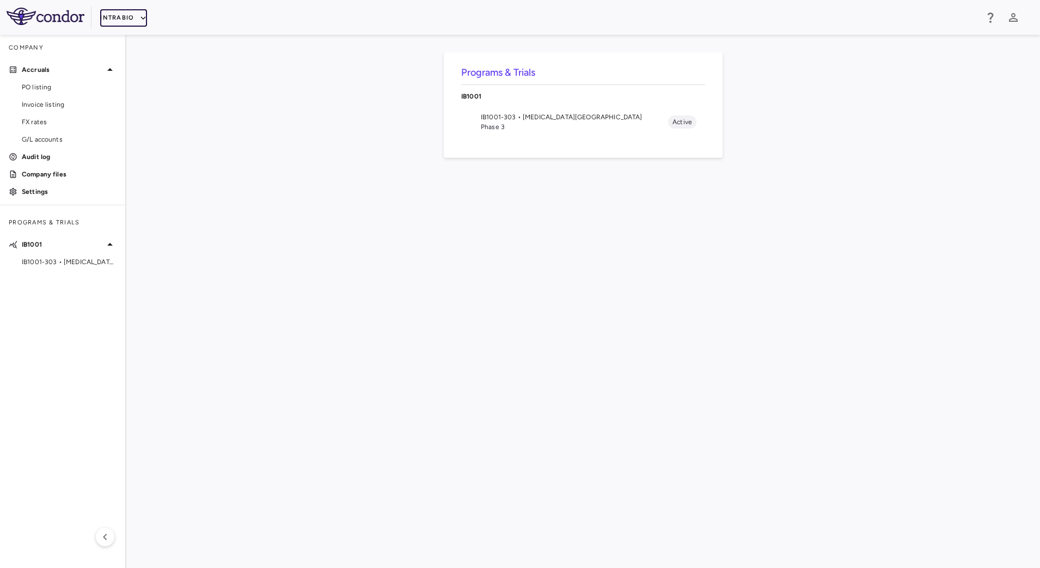
click at [141, 18] on icon "button" at bounding box center [143, 18] width 10 height 10
click at [131, 110] on li "BridgeBio, Inc." at bounding box center [145, 104] width 91 height 16
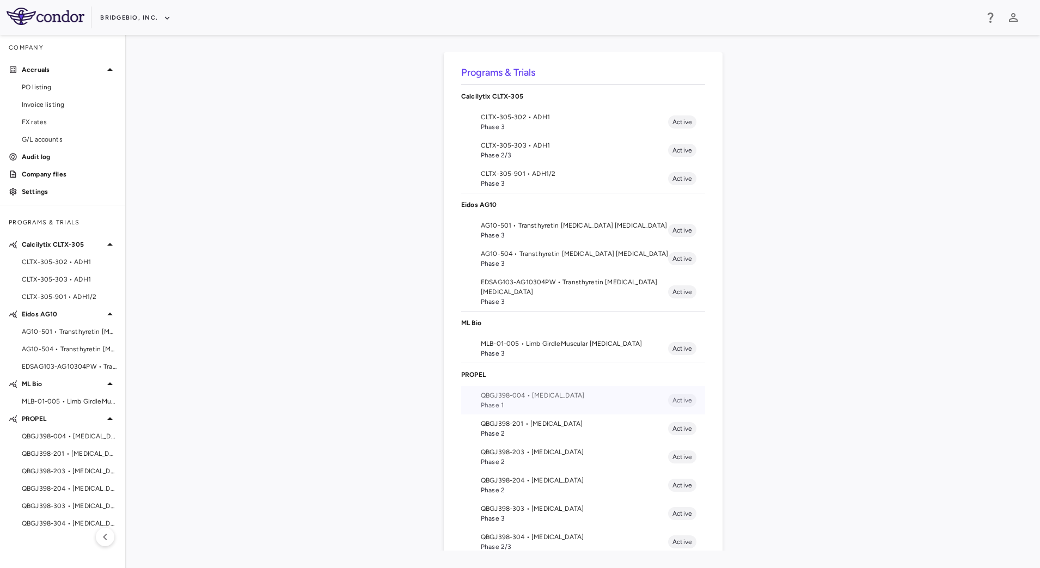
click at [508, 407] on span "Phase 1" at bounding box center [574, 405] width 187 height 10
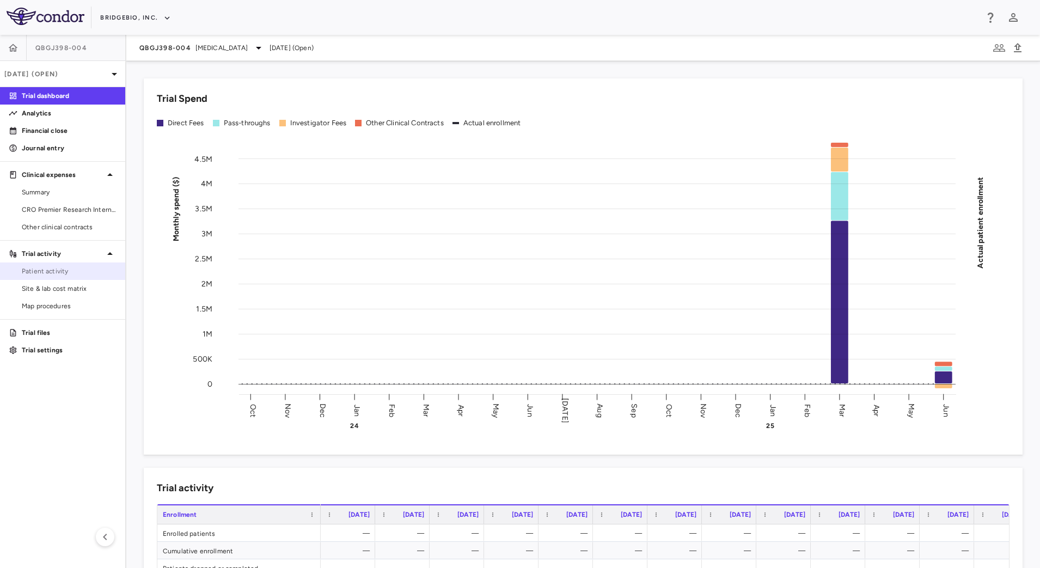
click at [63, 273] on span "Patient activity" at bounding box center [69, 271] width 95 height 10
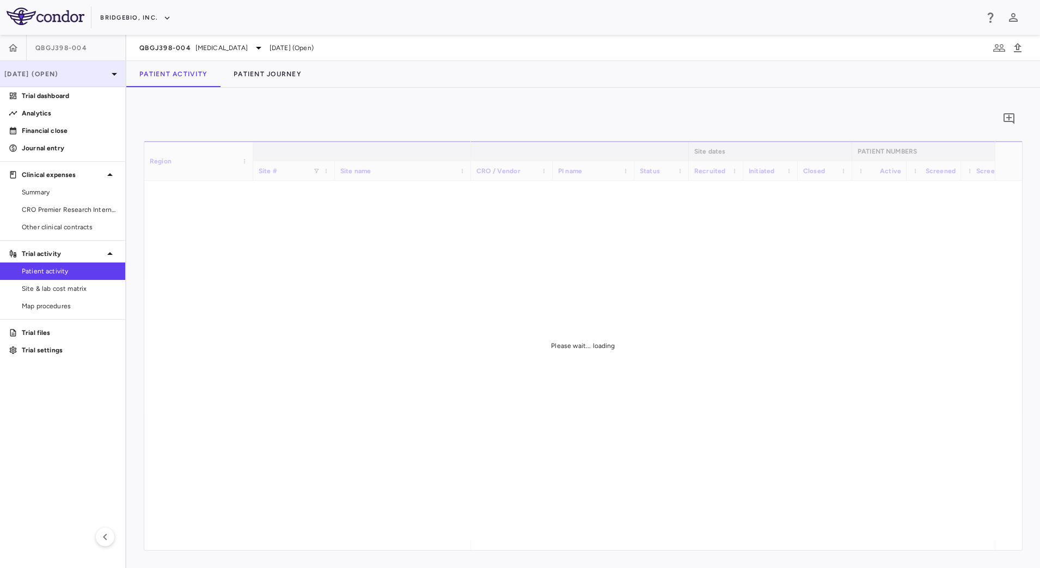
click at [98, 71] on p "Jun 2025 (Open)" at bounding box center [55, 74] width 103 height 10
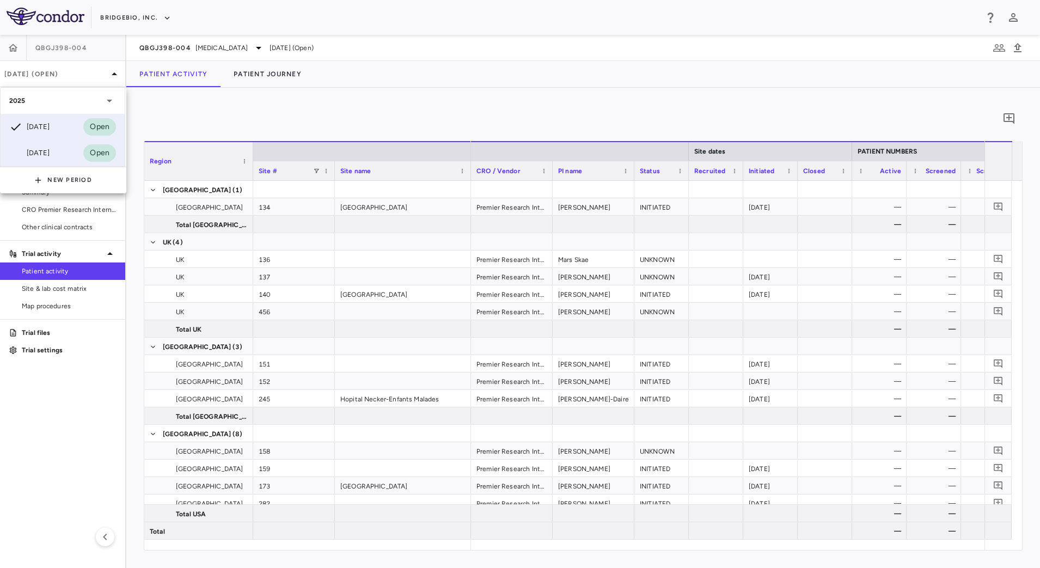
click at [50, 152] on div "[DATE]" at bounding box center [29, 153] width 40 height 13
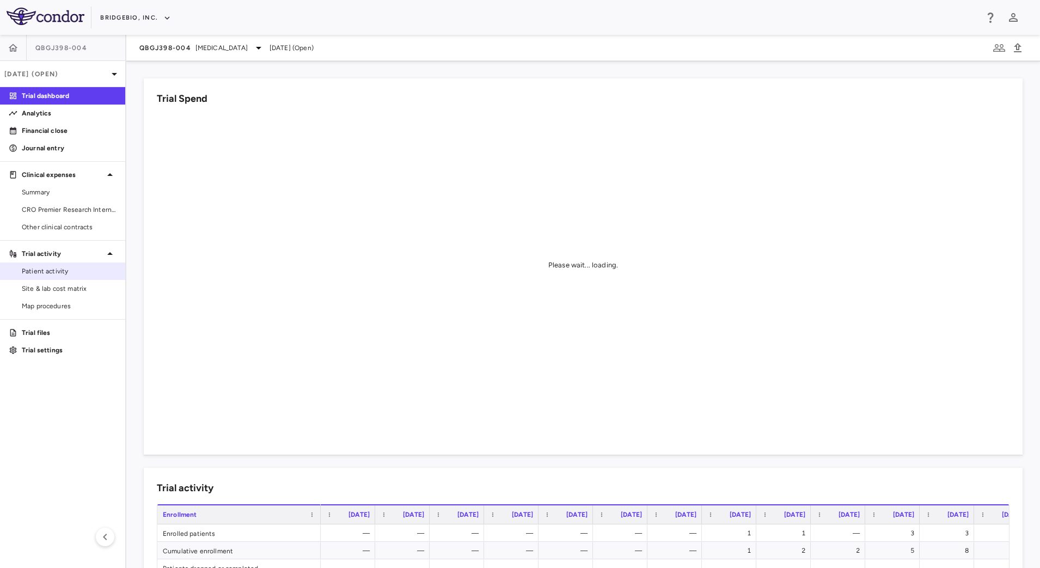
click at [62, 273] on span "Patient activity" at bounding box center [69, 271] width 95 height 10
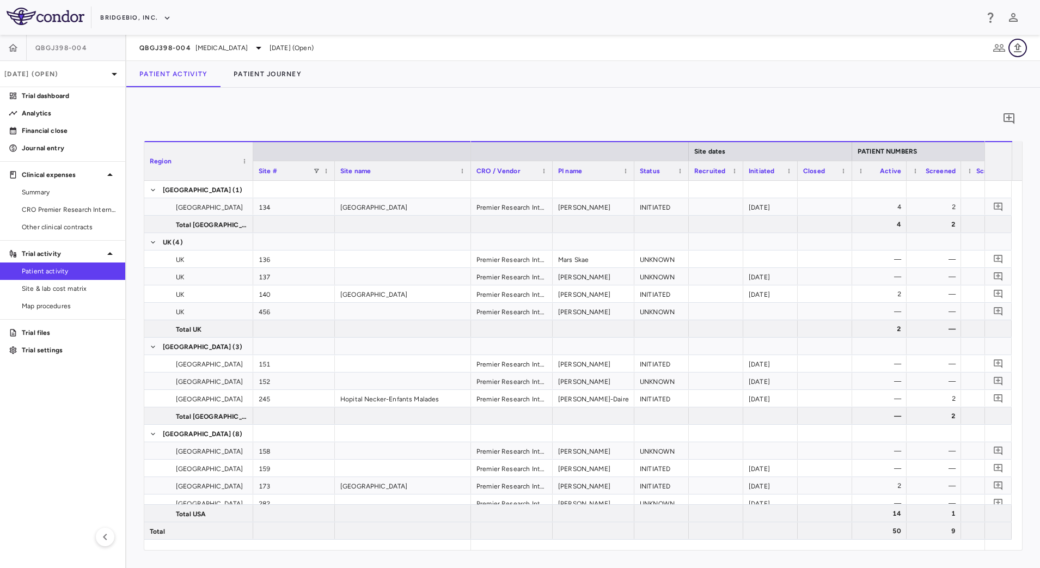
click at [1016, 48] on icon "button" at bounding box center [1018, 47] width 13 height 13
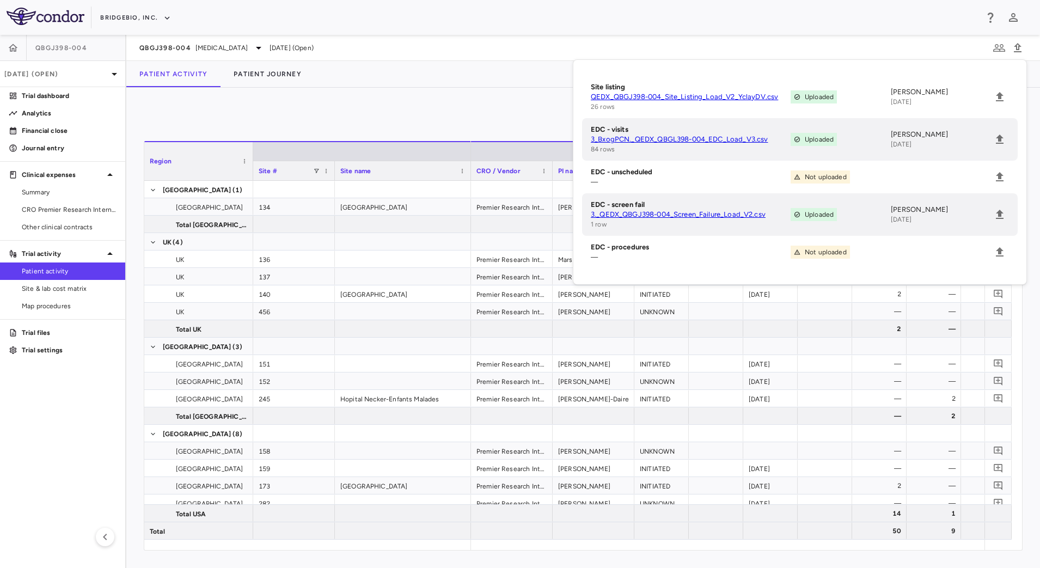
click at [467, 72] on div "Patient Activity Patient Journey" at bounding box center [583, 74] width 914 height 26
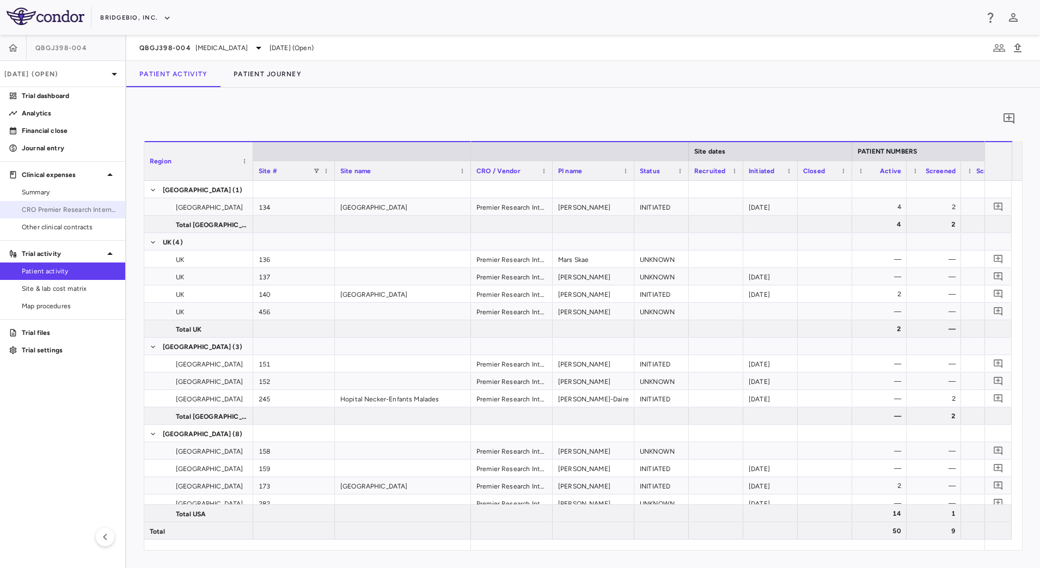
click at [65, 216] on link "CRO Premier Research International" at bounding box center [62, 210] width 125 height 16
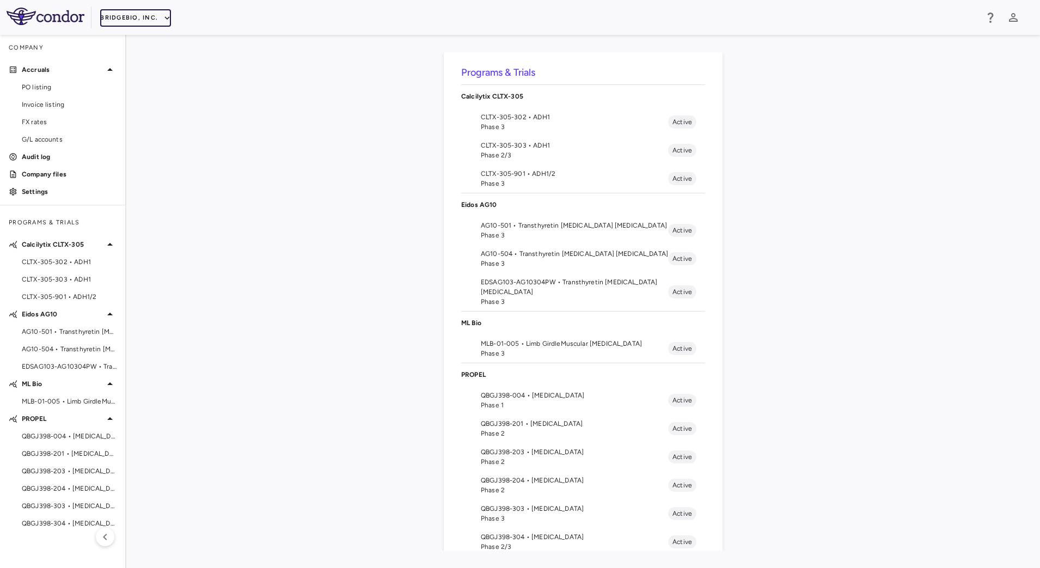
click at [165, 18] on icon "button" at bounding box center [167, 18] width 10 height 10
click at [139, 159] on li "IntraBio" at bounding box center [145, 153] width 91 height 16
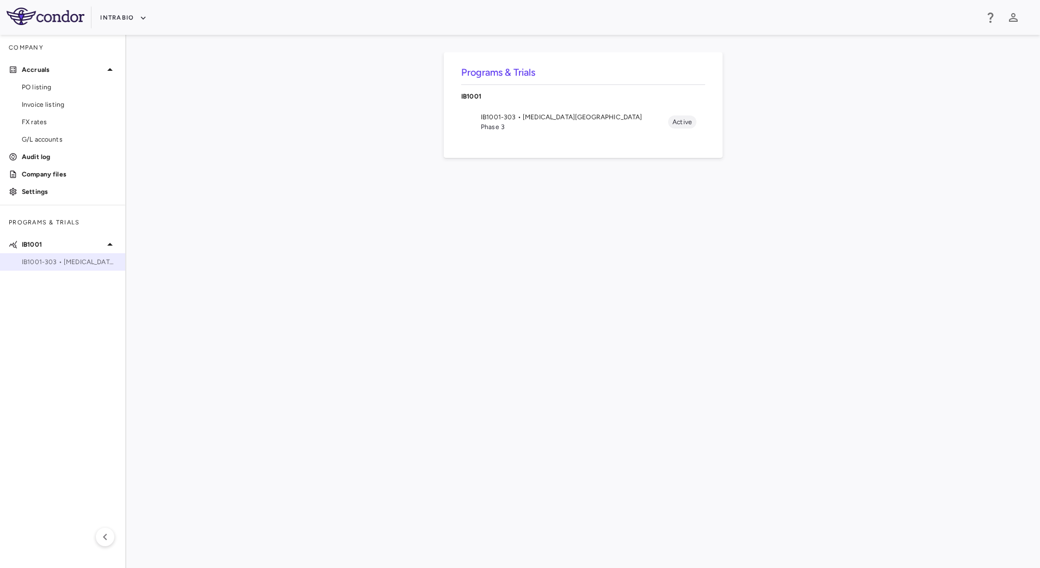
click at [57, 265] on span "IB1001-303 • [MEDICAL_DATA][GEOGRAPHIC_DATA]" at bounding box center [69, 262] width 95 height 10
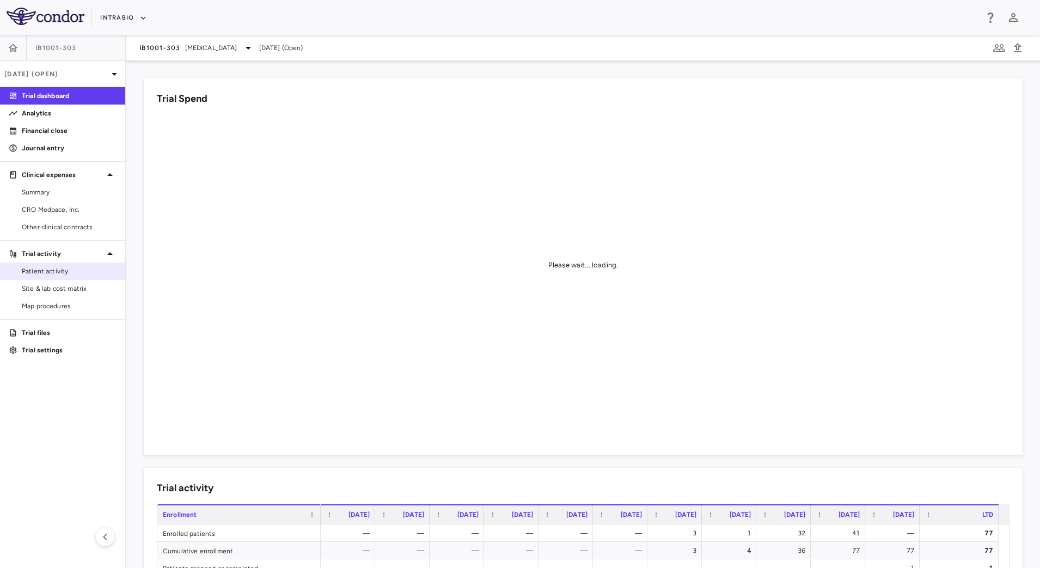
click at [54, 275] on span "Patient activity" at bounding box center [69, 271] width 95 height 10
